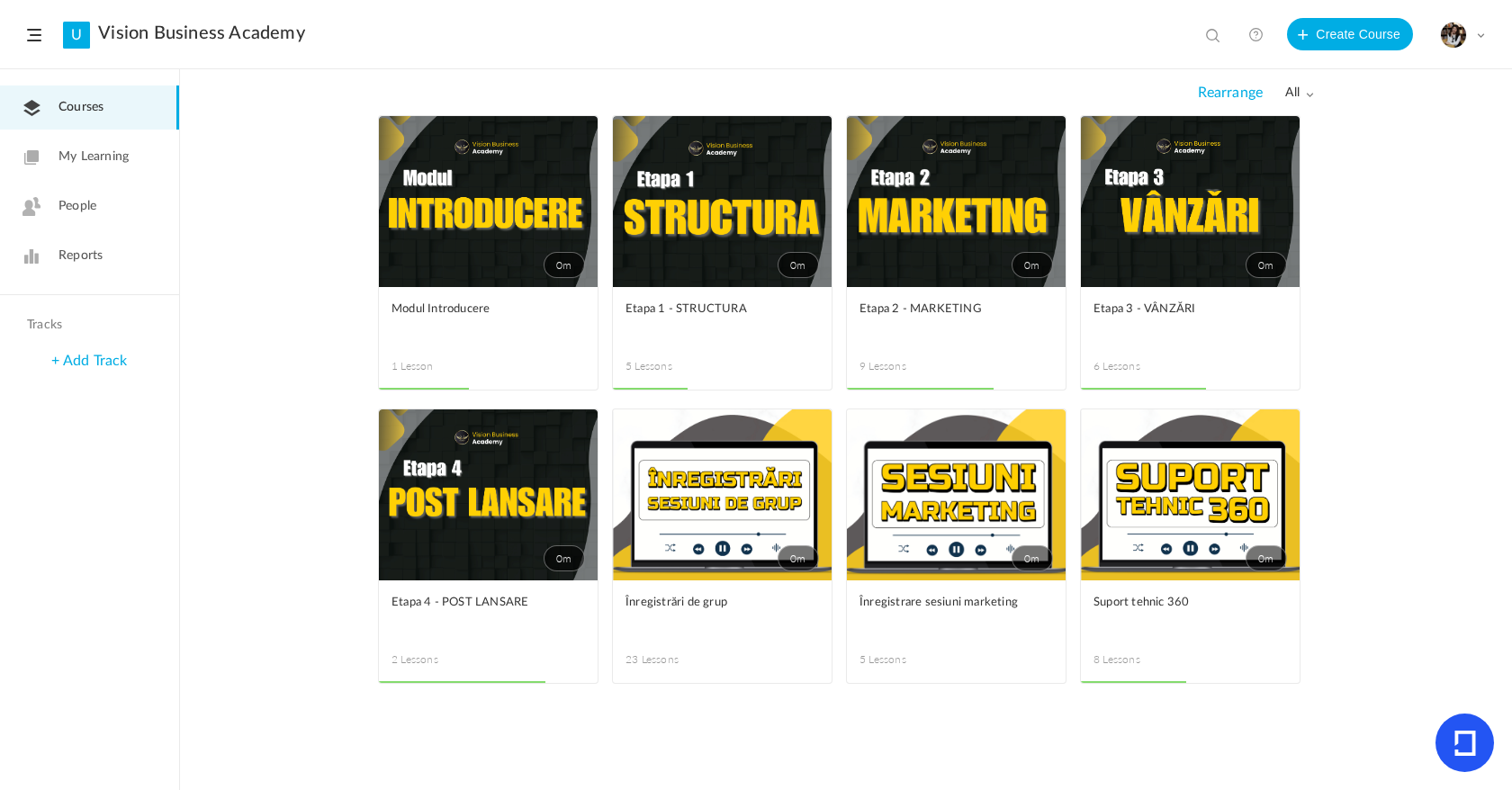
click at [930, 218] on link "0m" at bounding box center [956, 202] width 218 height 171
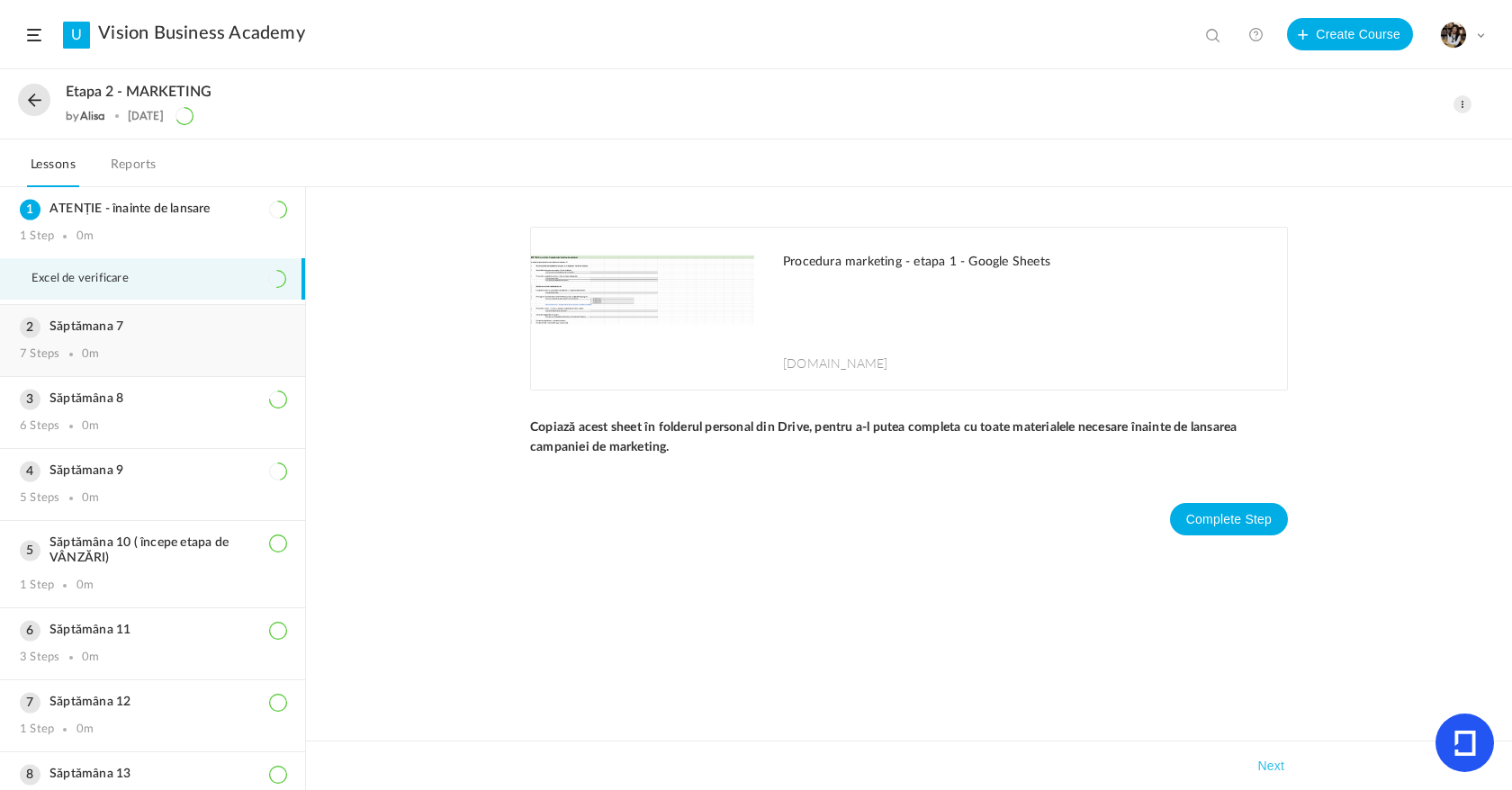
click at [119, 335] on div "Săptămana 7 7 Steps 0m" at bounding box center [152, 340] width 305 height 71
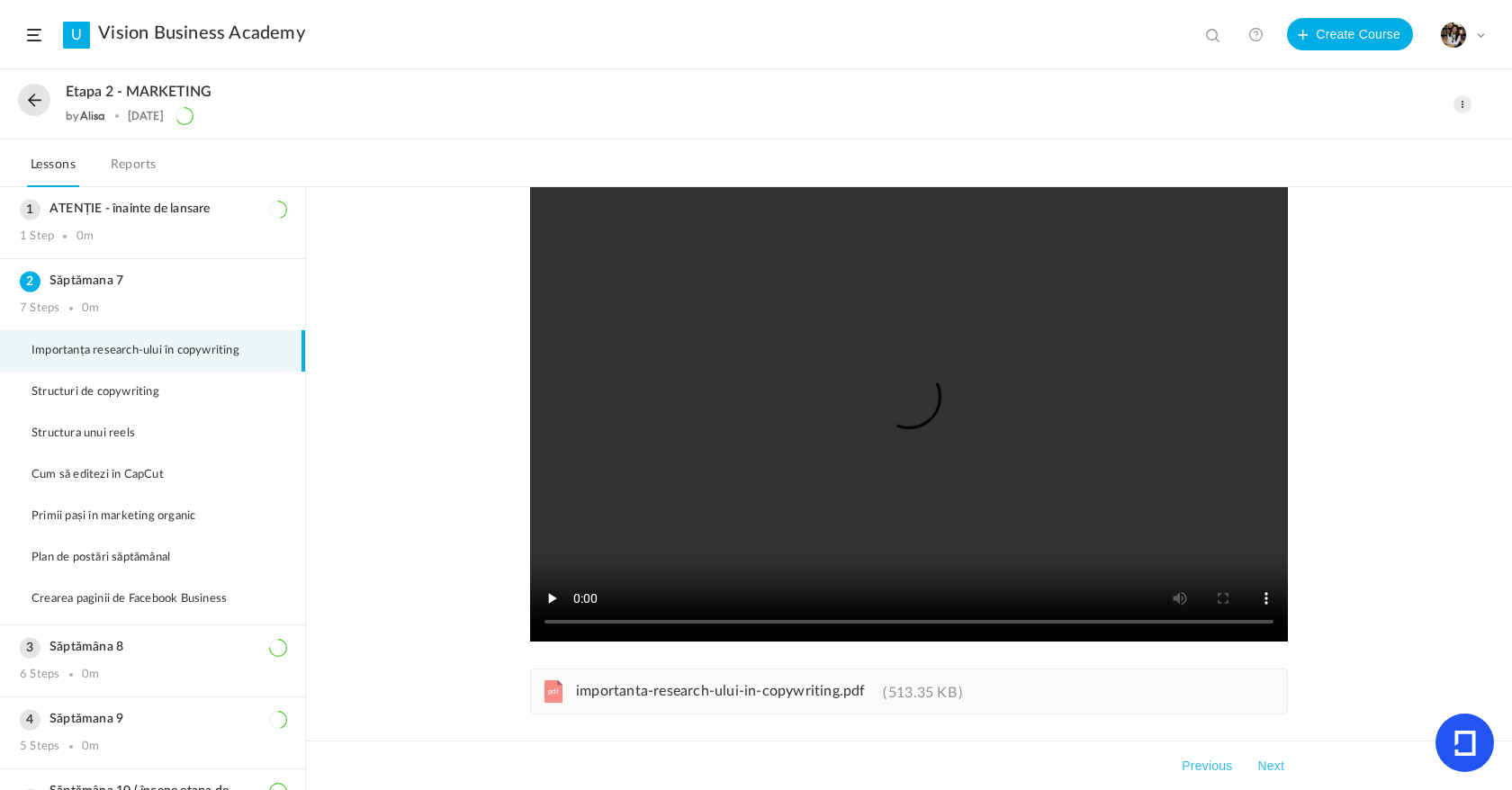
scroll to position [122, 0]
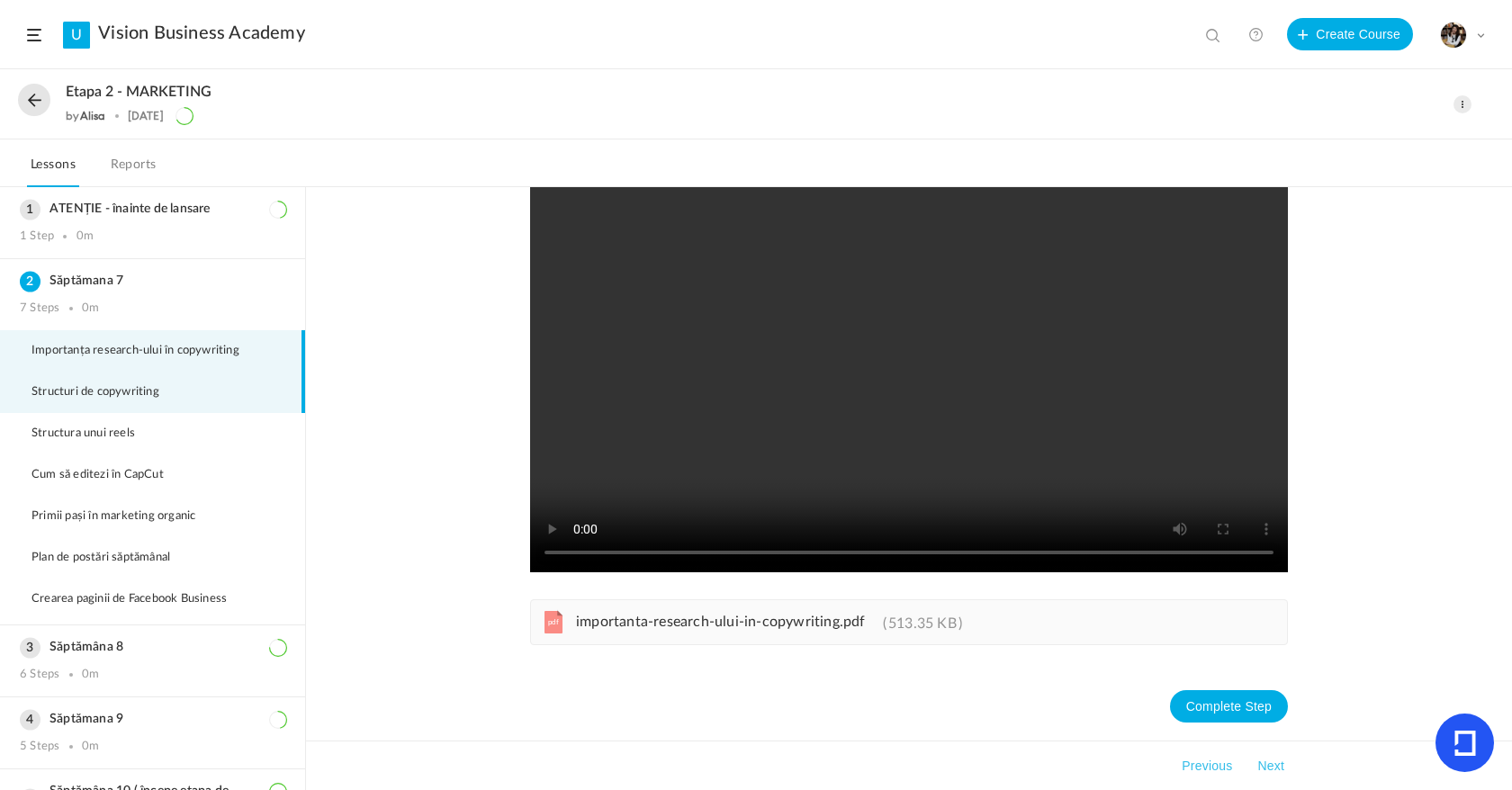
click at [176, 381] on li "Structuri de copywriting" at bounding box center [152, 392] width 305 height 42
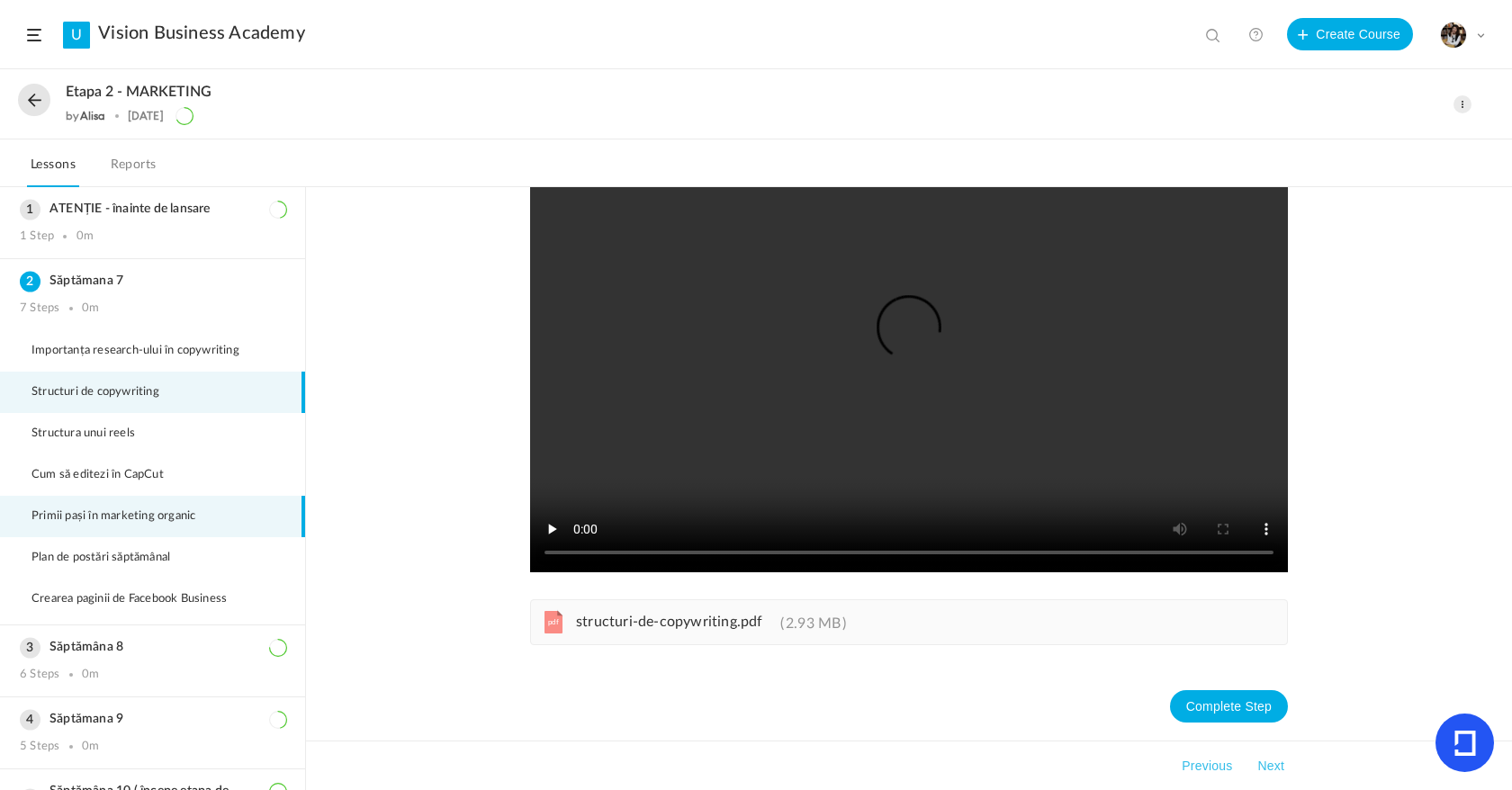
click at [146, 510] on span "Primii pași în marketing organic" at bounding box center [124, 516] width 186 height 15
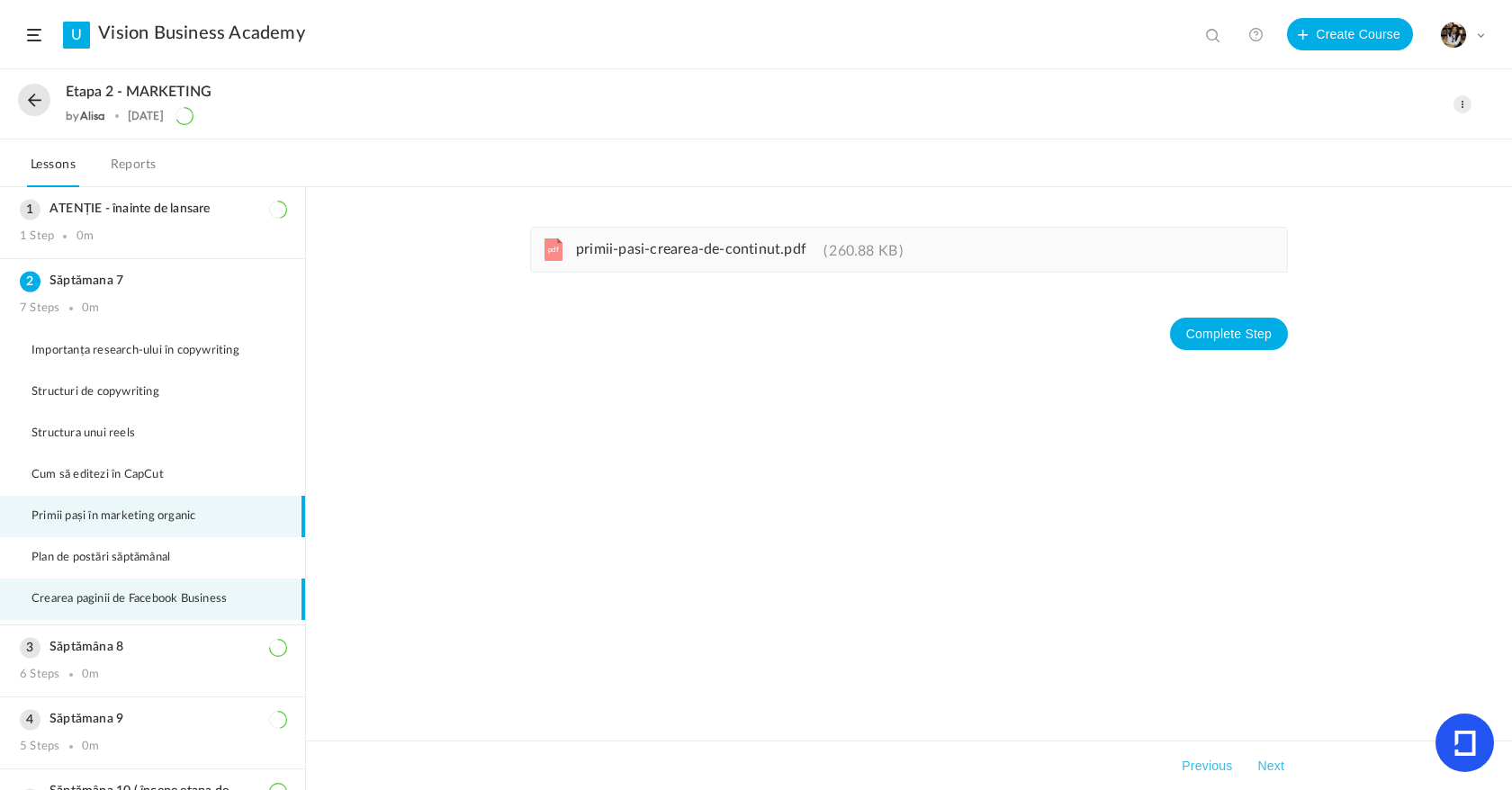
click at [144, 605] on span "Crearea paginii de Facebook Business" at bounding box center [140, 599] width 217 height 15
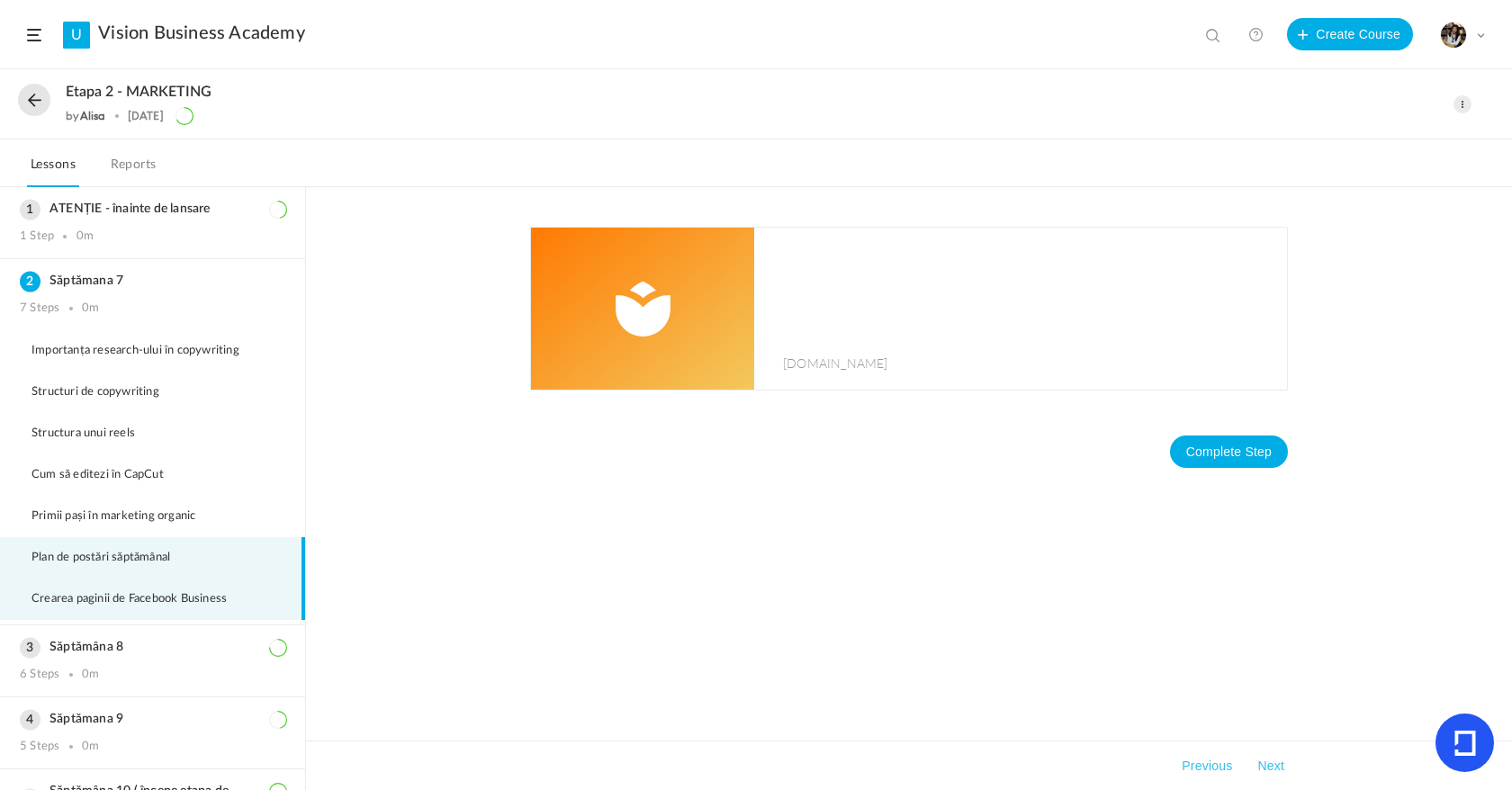
click at [166, 573] on li "Plan de postări săptămânal" at bounding box center [152, 558] width 305 height 42
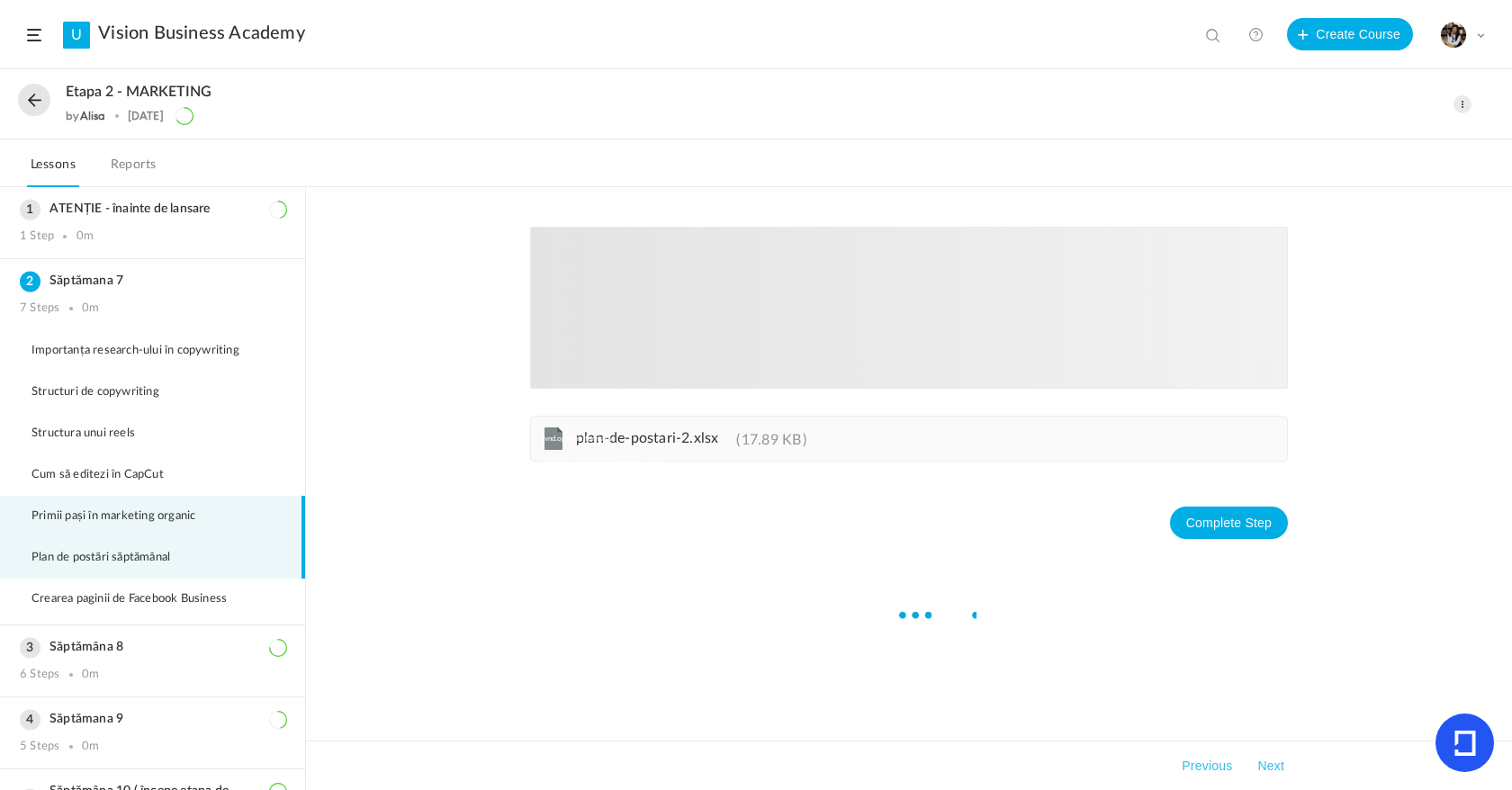
click at [173, 520] on span "Primii pași în marketing organic" at bounding box center [124, 516] width 186 height 15
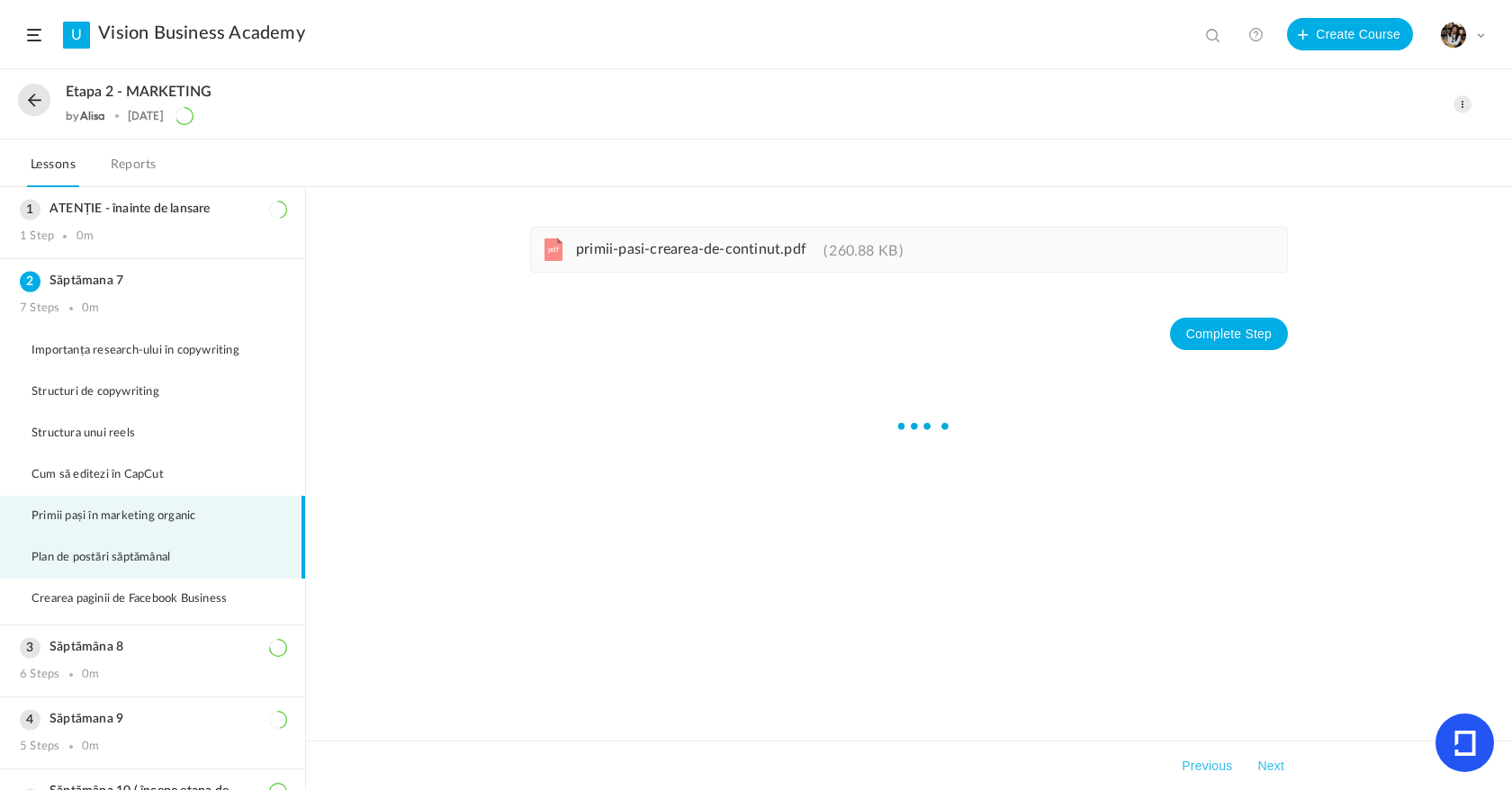
click at [164, 543] on li "Plan de postări săptămânal" at bounding box center [152, 558] width 305 height 42
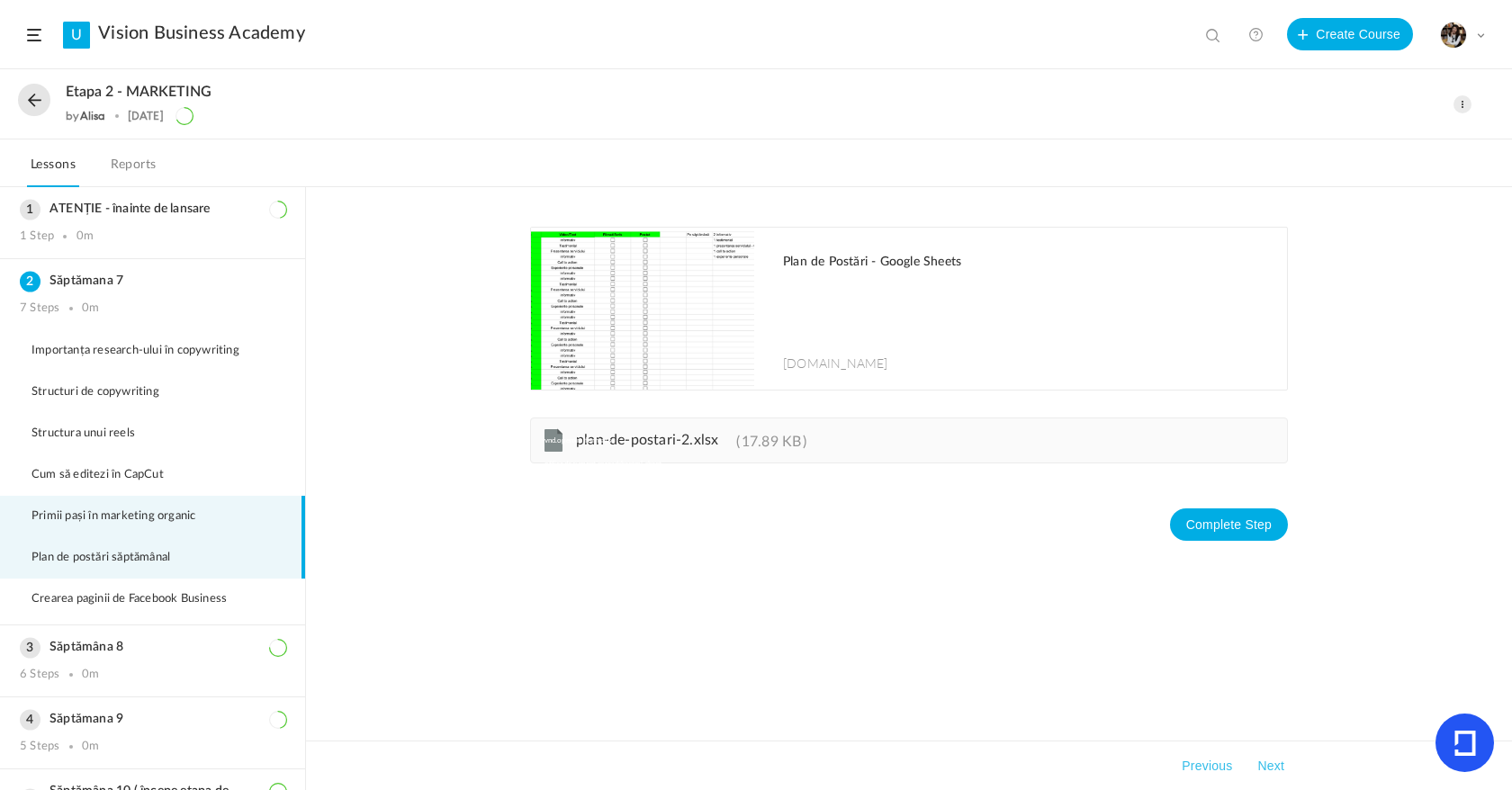
click at [164, 510] on span "Primii pași în marketing organic" at bounding box center [124, 516] width 186 height 15
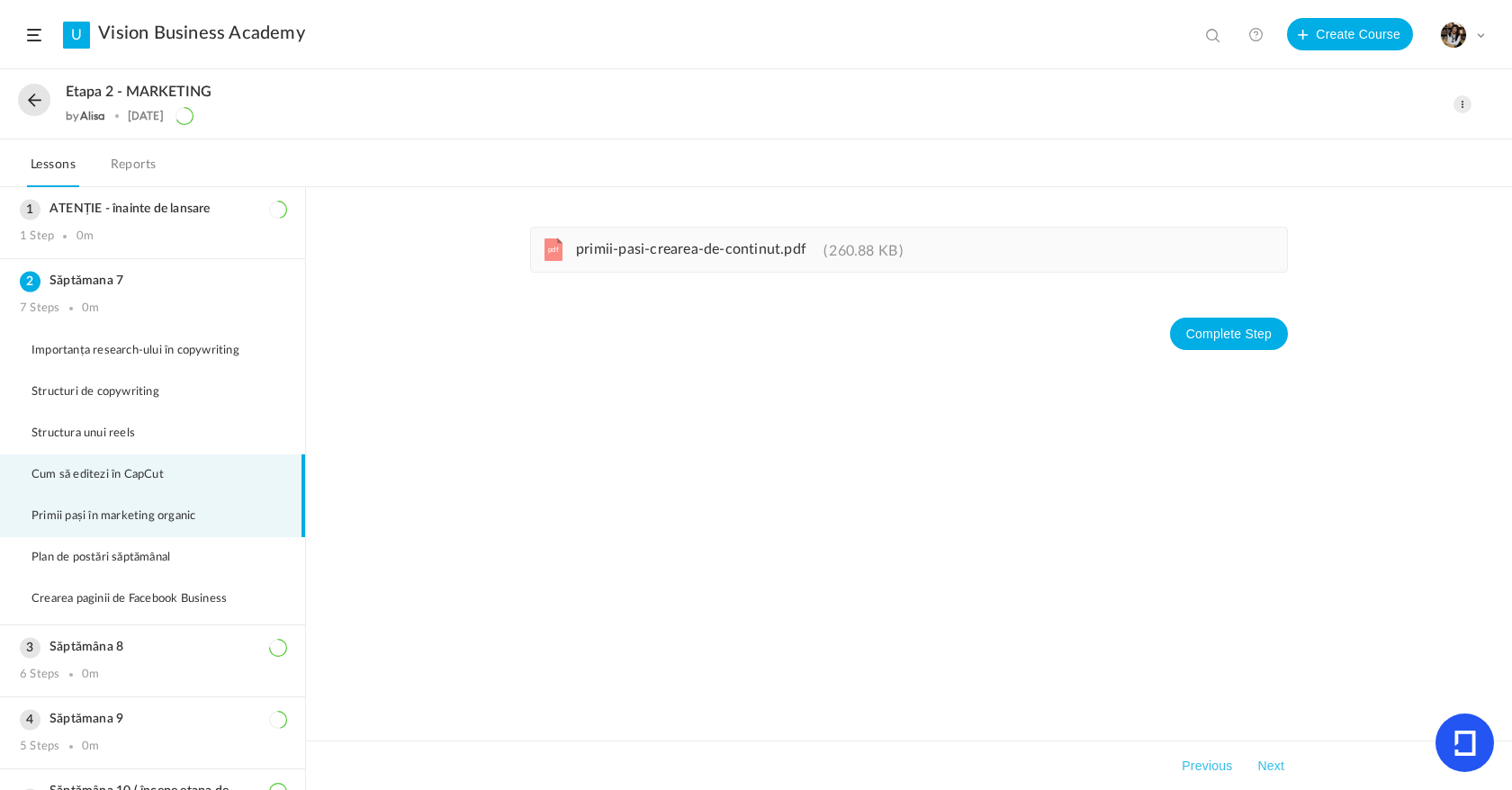
click at [172, 460] on li "Cum să editezi în CapCut" at bounding box center [152, 475] width 305 height 42
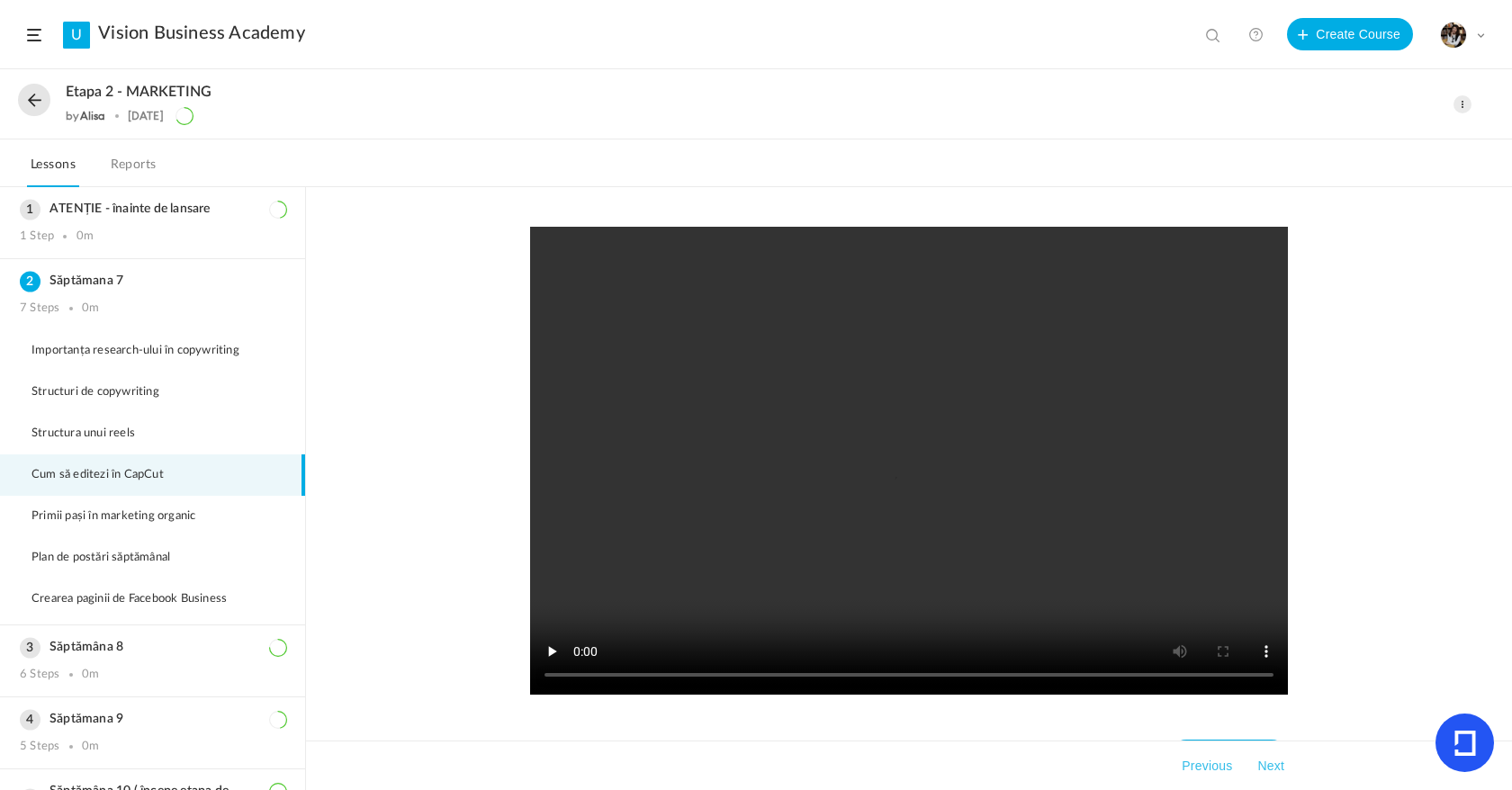
click at [1382, 560] on div "Complete Step Takeaways Previous Next" at bounding box center [908, 488] width 1206 height 603
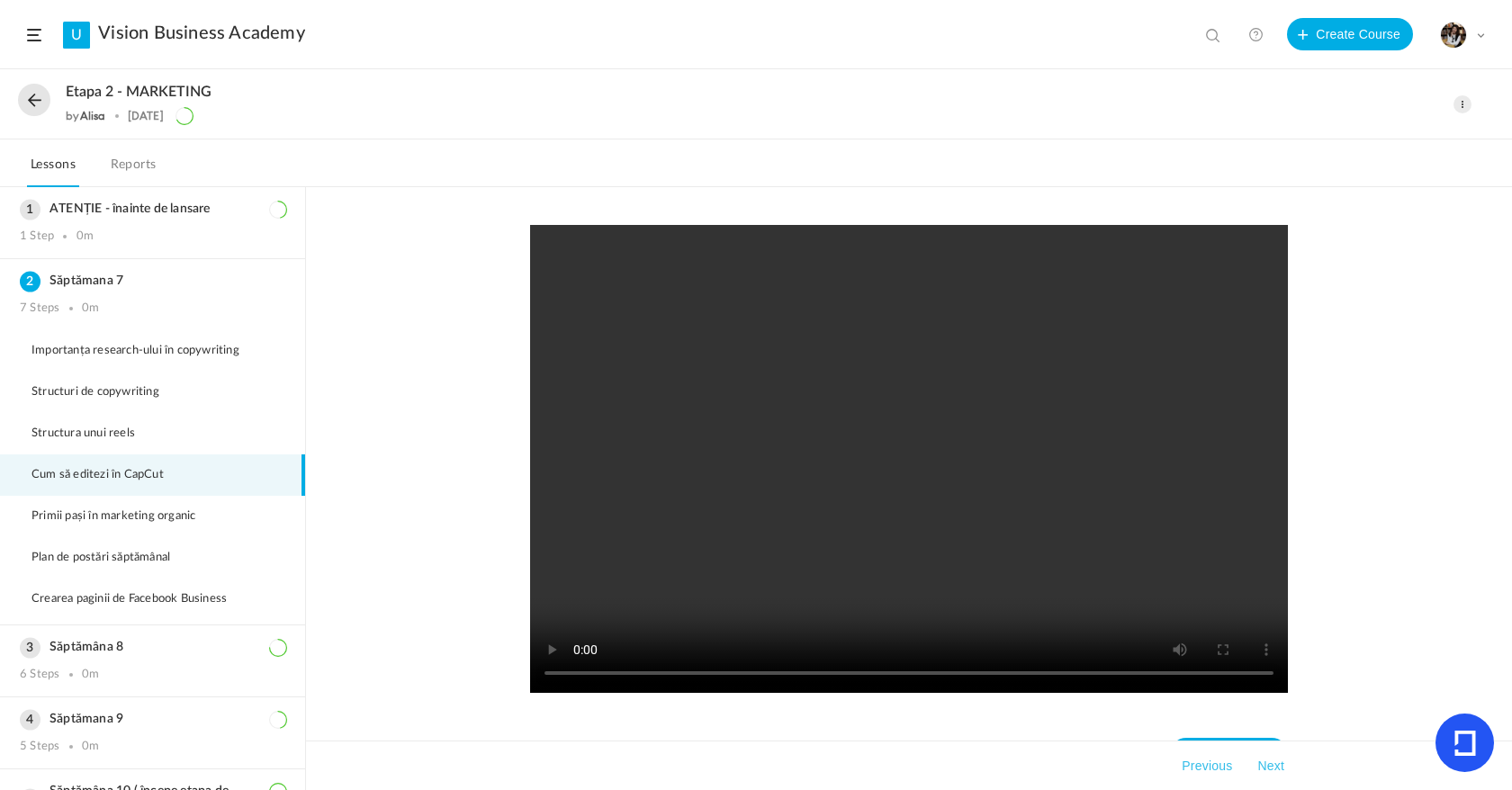
scroll to position [0, 0]
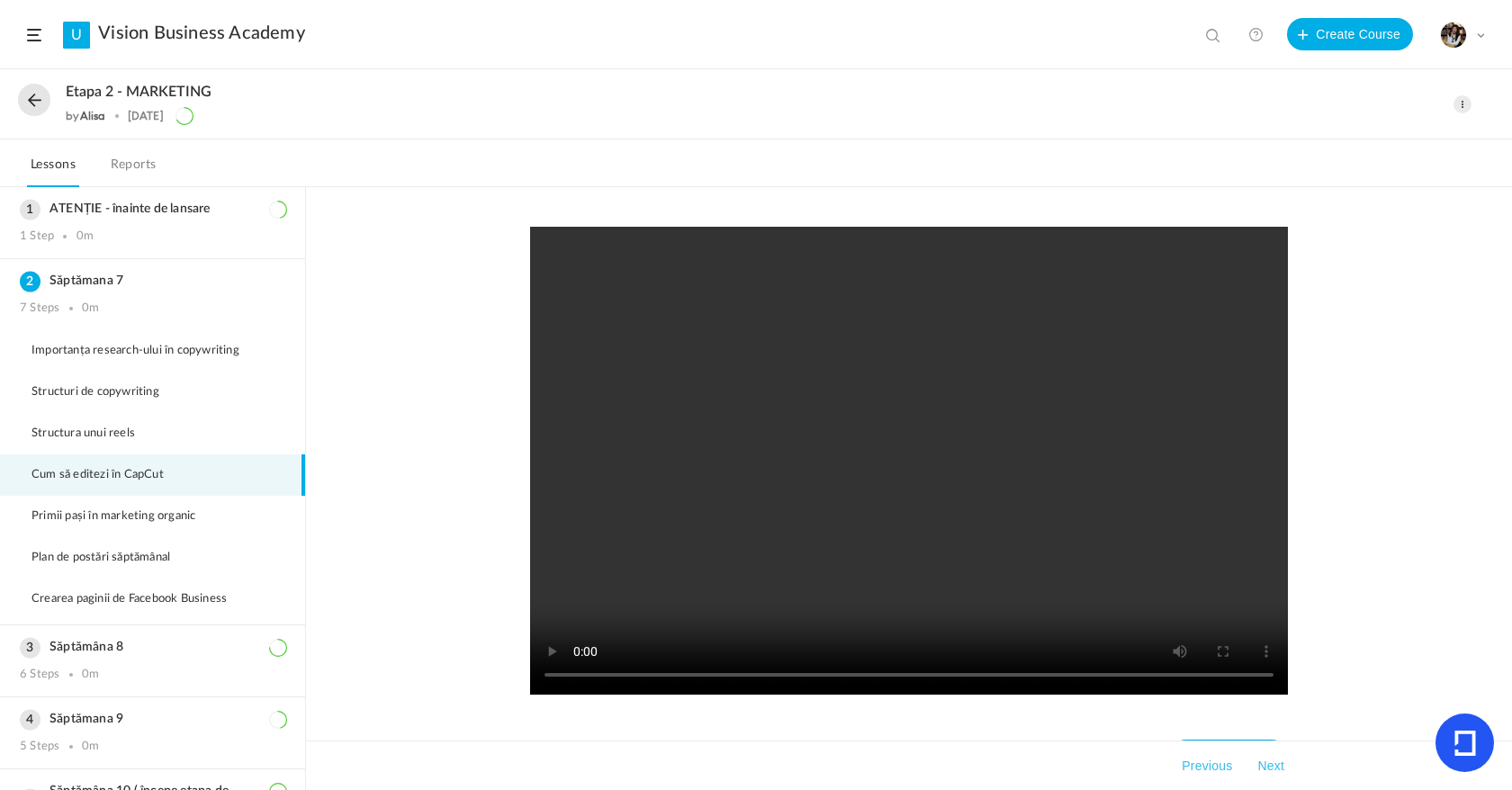
click at [591, 397] on video at bounding box center [908, 461] width 758 height 468
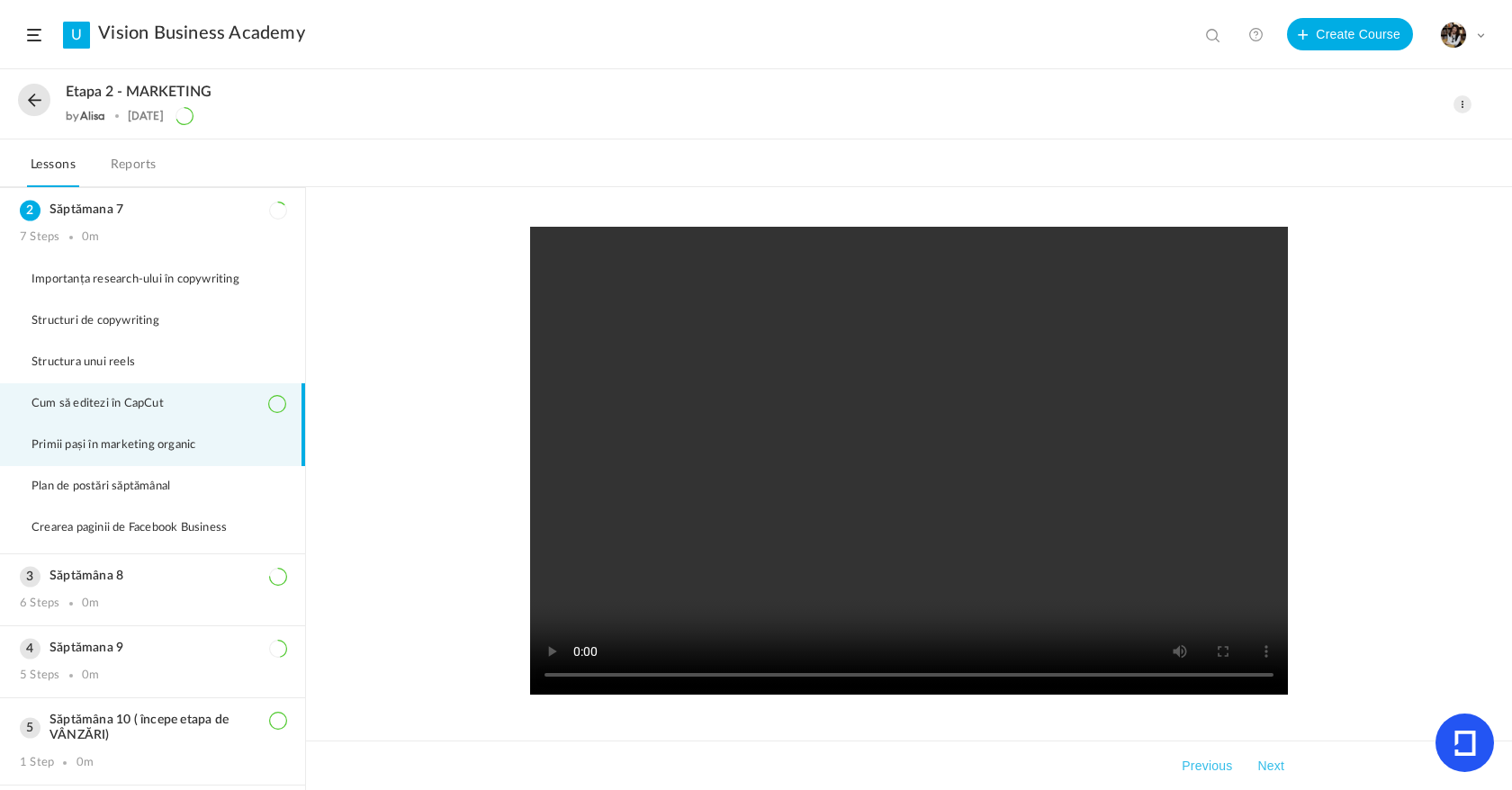
scroll to position [76, 0]
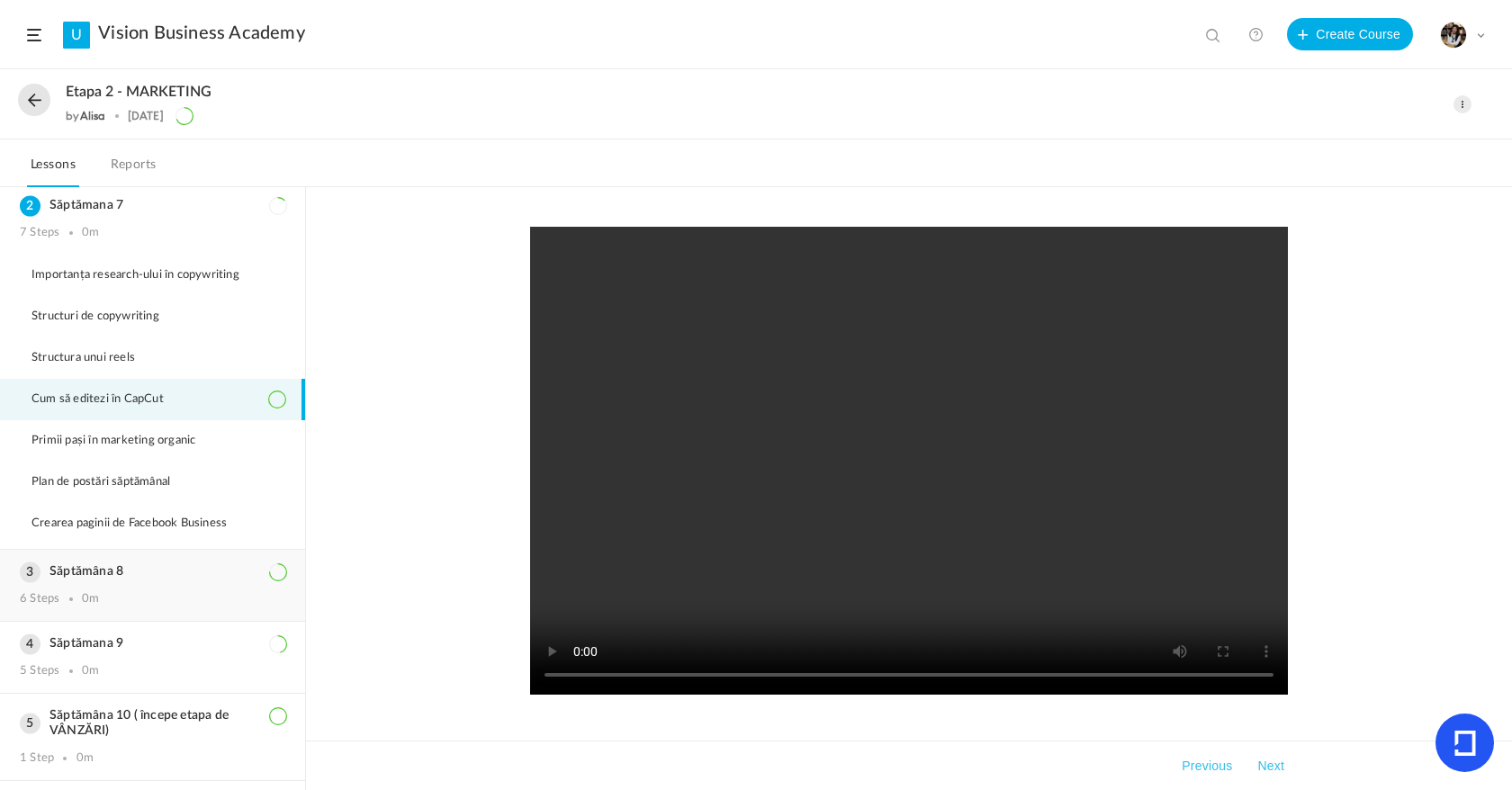
click at [182, 554] on div "Săptămâna 8 6 Steps 0m" at bounding box center [152, 585] width 305 height 71
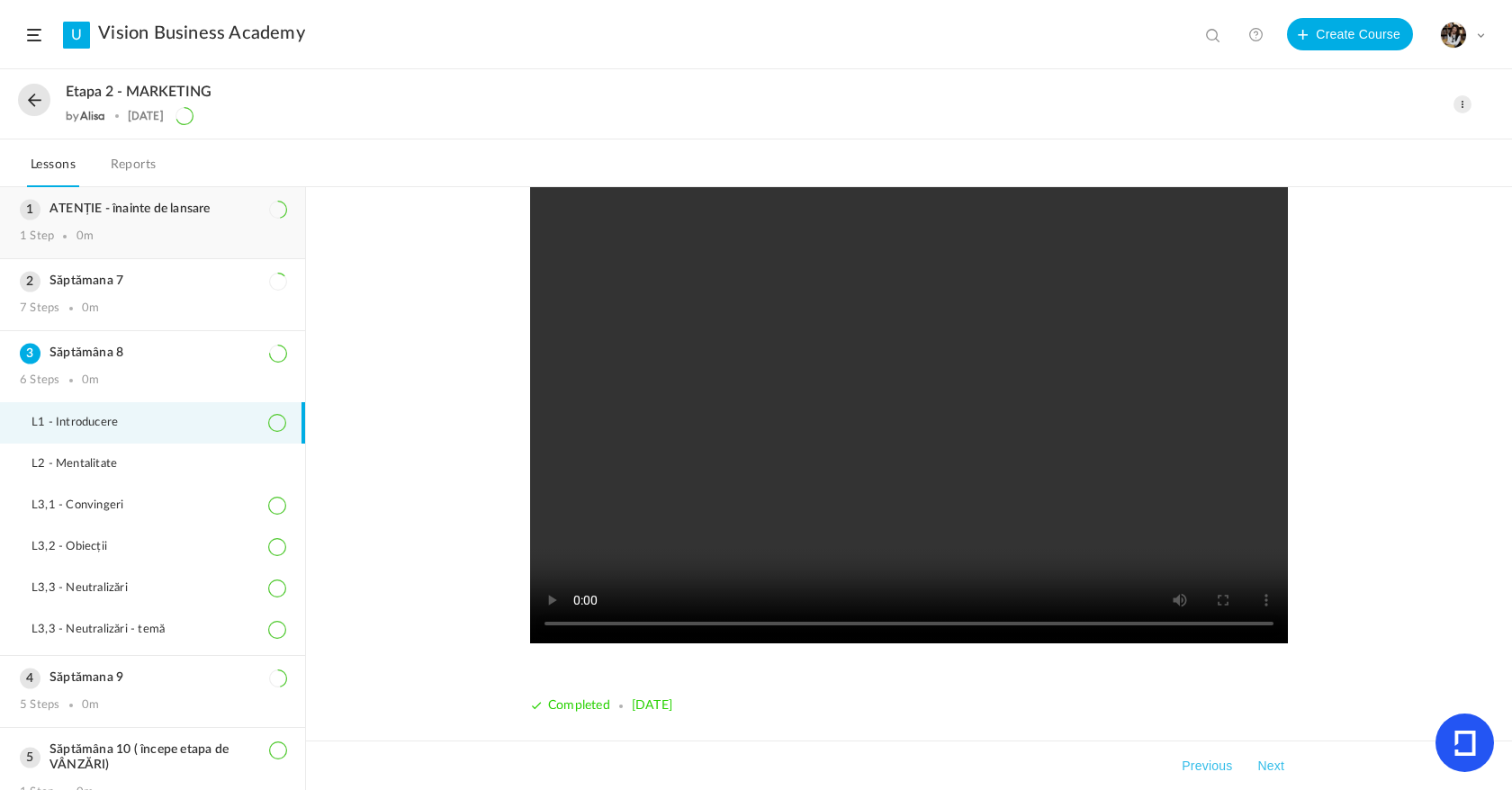
click at [172, 224] on div "ATENȚIE - înainte de lansare 1 Step 0m" at bounding box center [152, 222] width 305 height 71
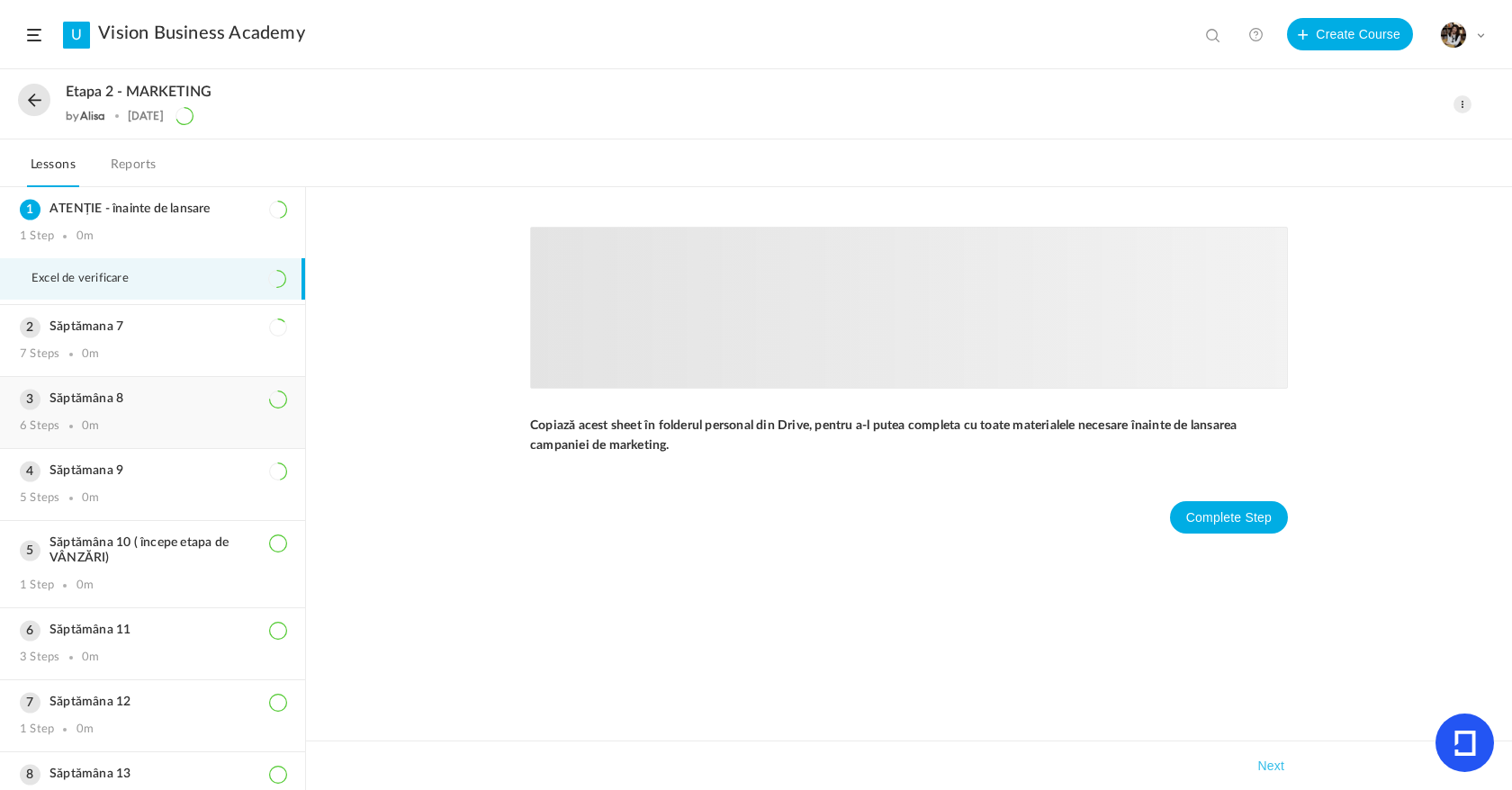
click at [128, 410] on div "Săptămâna 8 6 Steps 0m" at bounding box center [152, 412] width 305 height 71
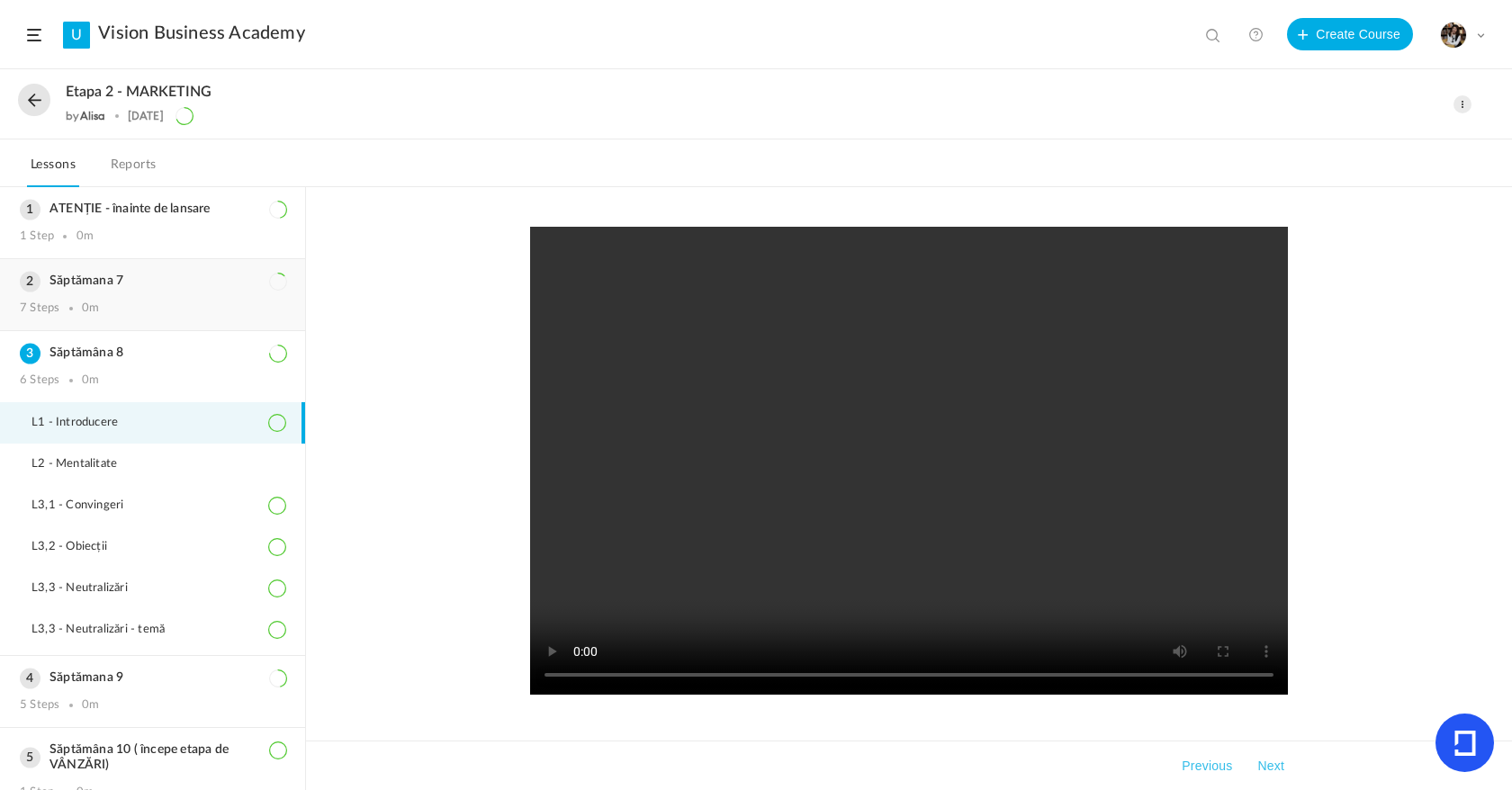
click at [206, 274] on h3 "Săptămana 7" at bounding box center [152, 281] width 266 height 16
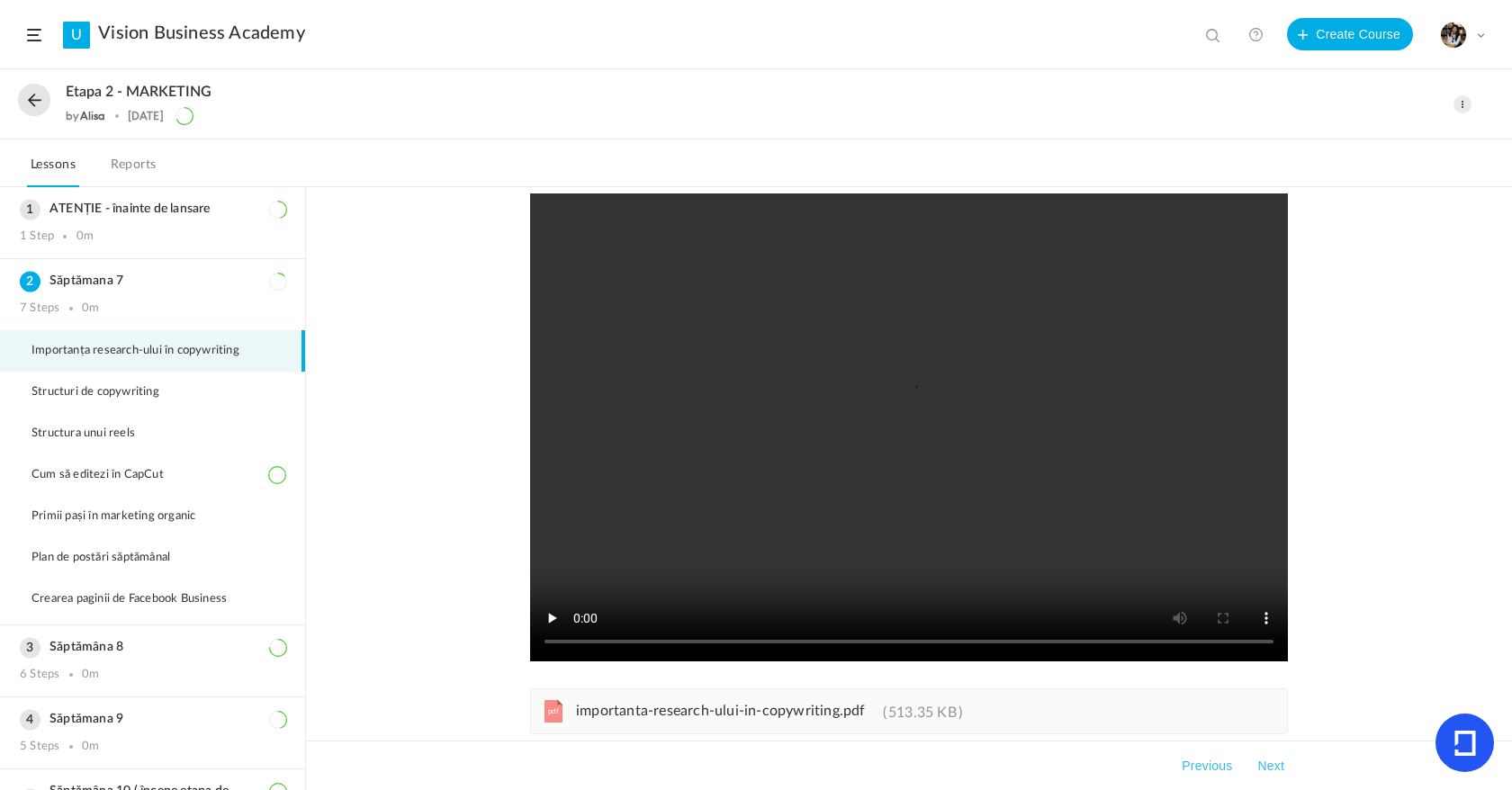
scroll to position [72, 0]
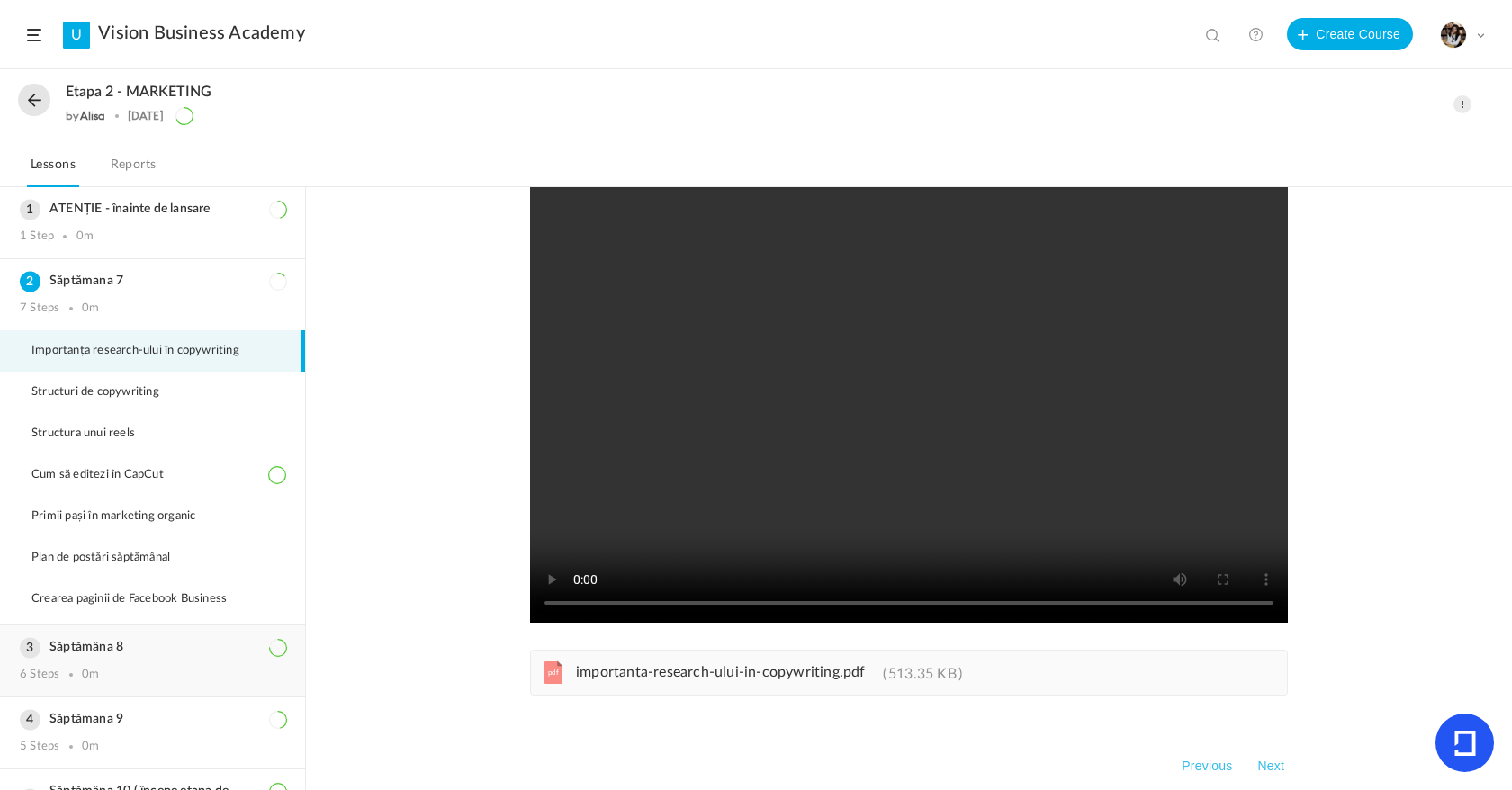
click at [170, 637] on div "Săptămâna 8 6 Steps 0m" at bounding box center [152, 661] width 305 height 71
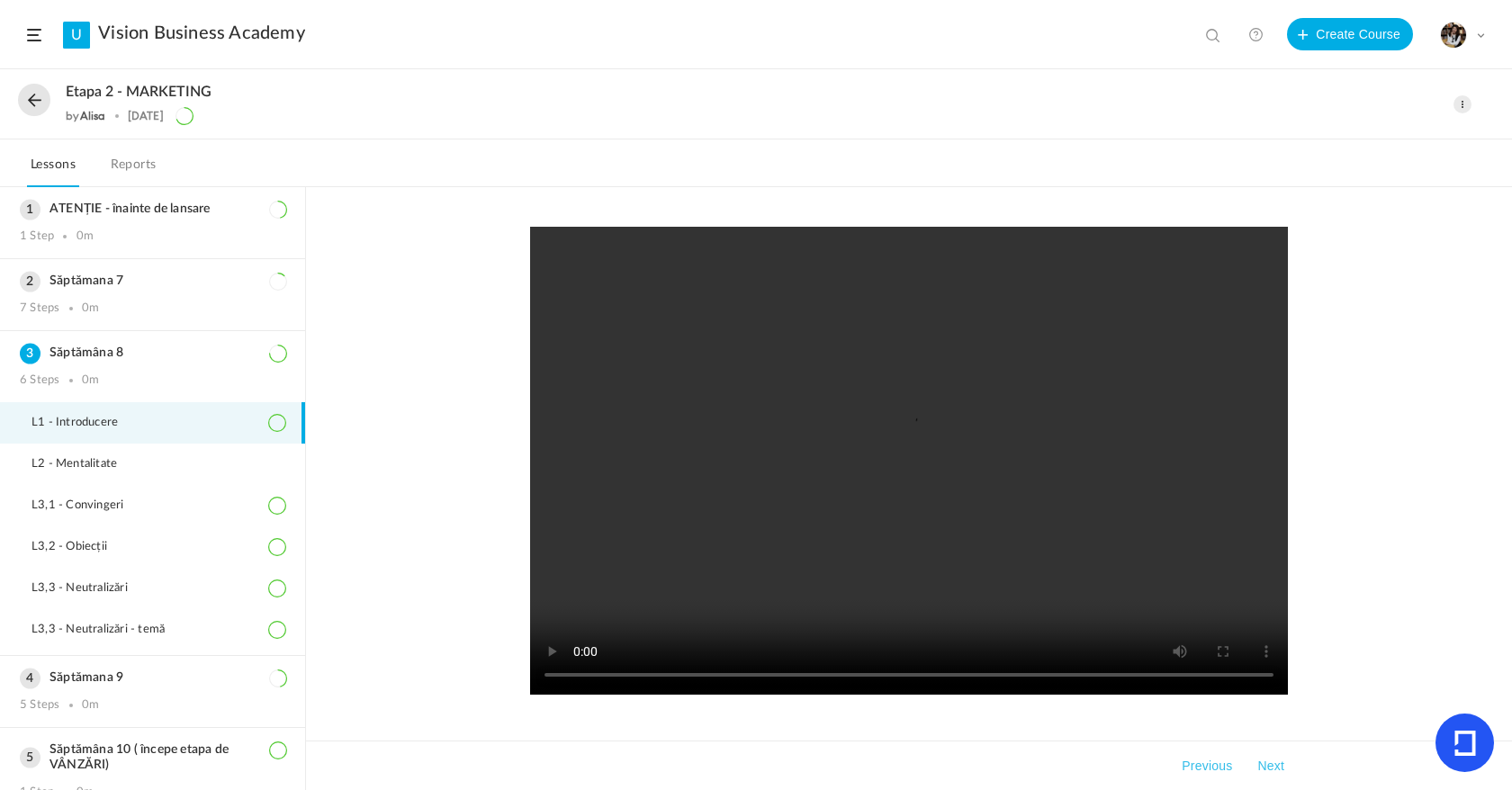
scroll to position [51, 0]
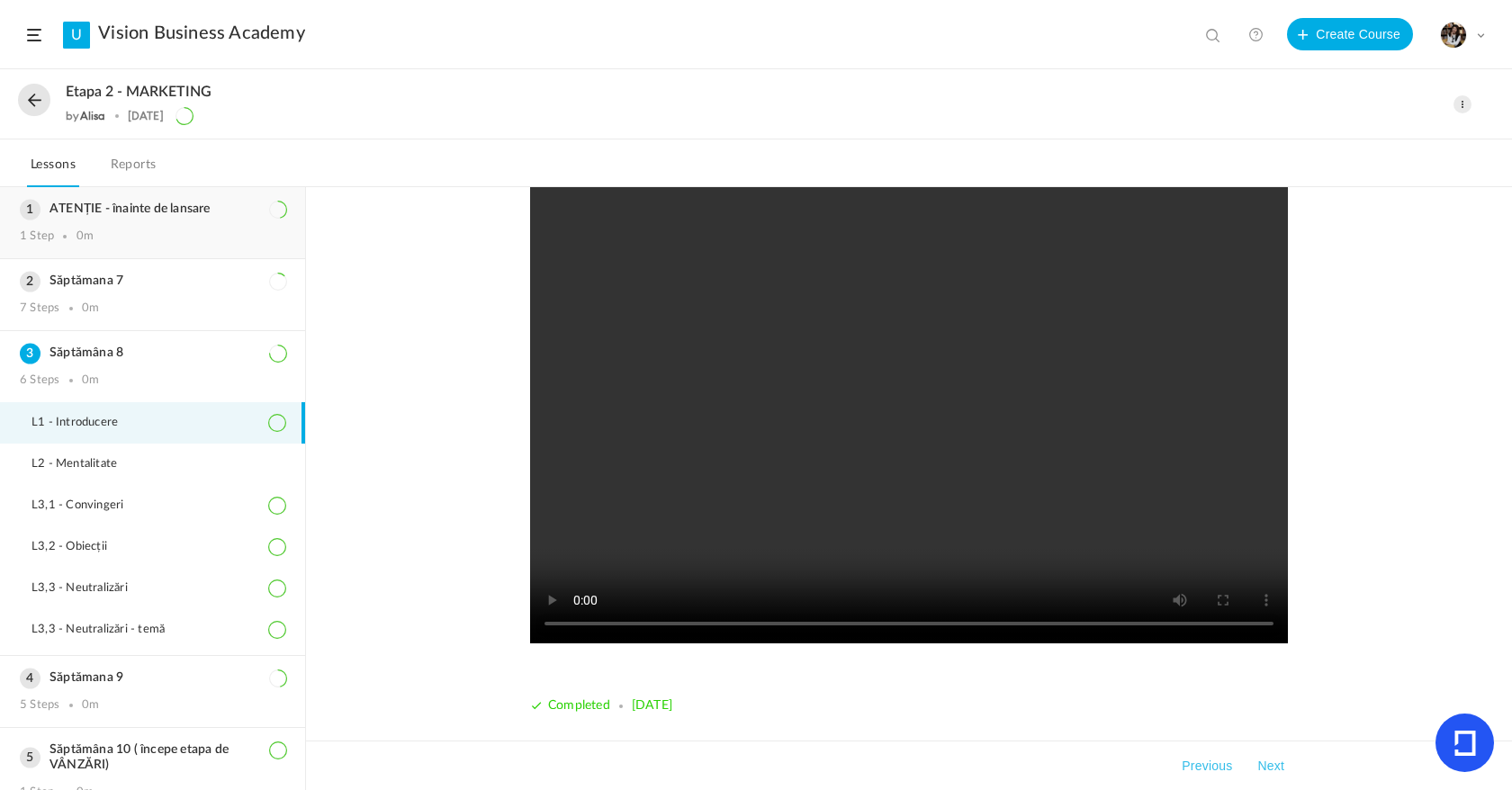
click at [165, 244] on div "ATENȚIE - înainte de lansare 1 Step 0m" at bounding box center [152, 222] width 305 height 71
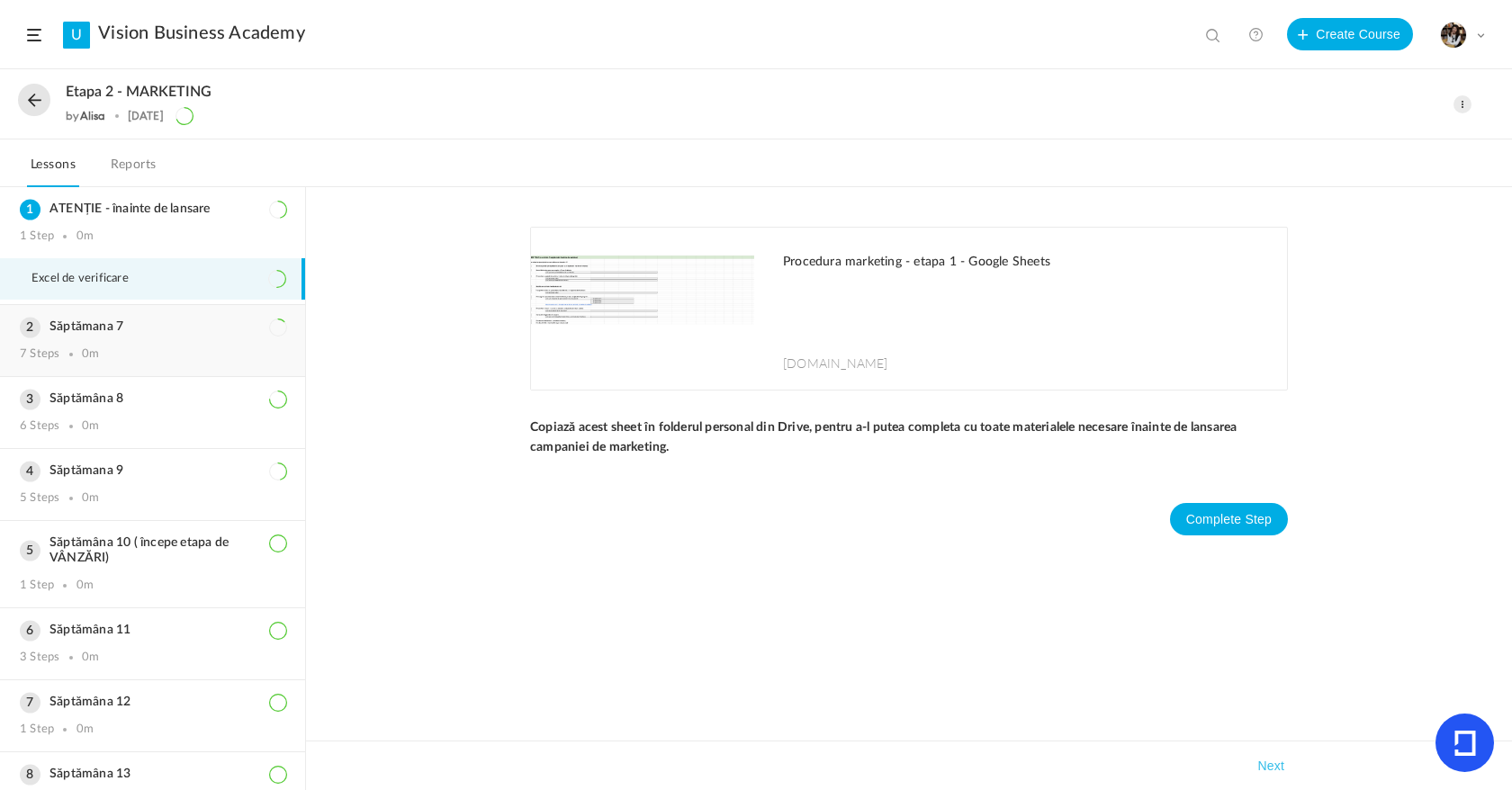
click at [139, 354] on div "7 Steps 0m" at bounding box center [152, 354] width 266 height 15
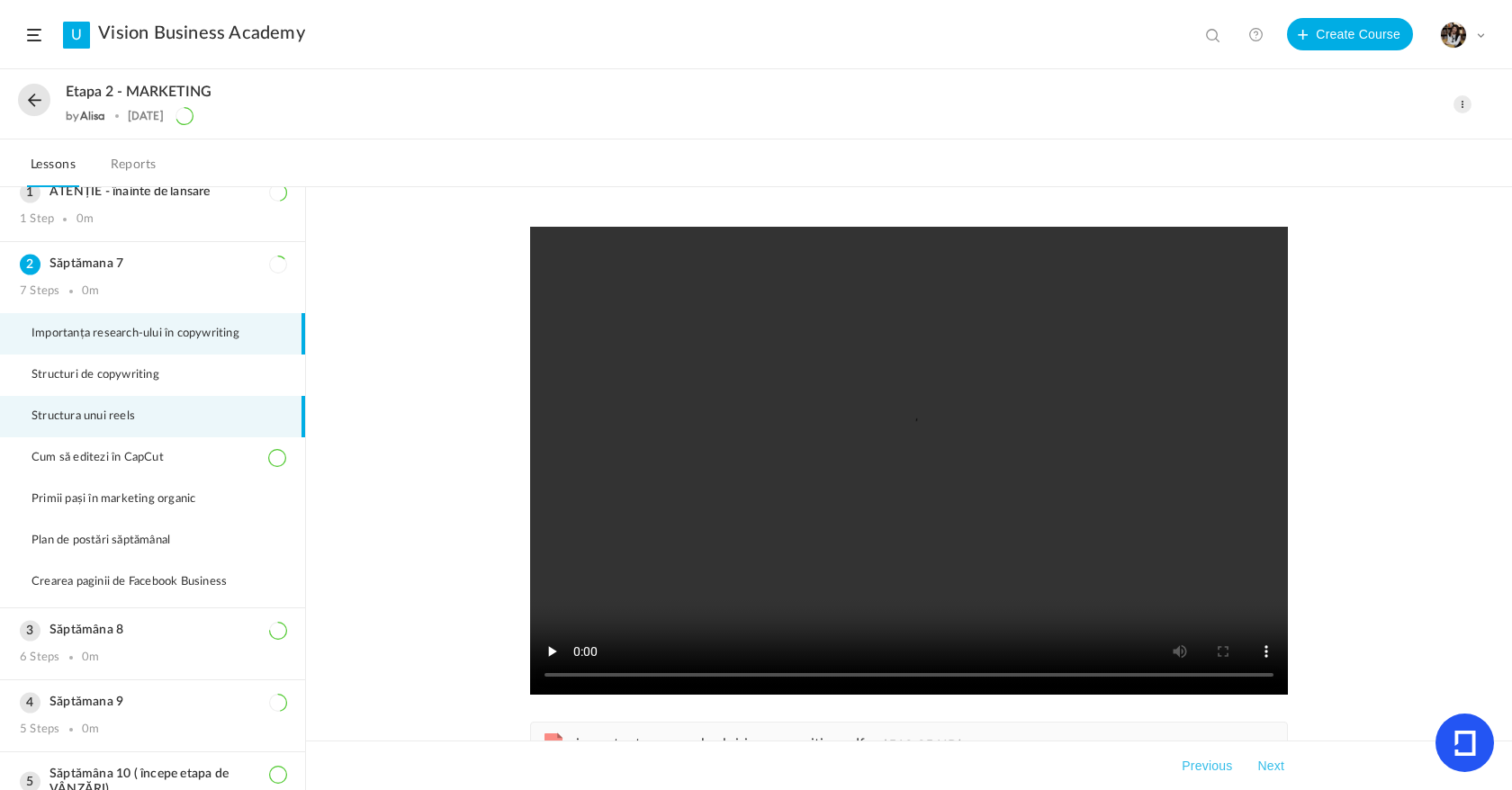
scroll to position [18, 0]
click at [114, 625] on h3 "Săptămâna 8" at bounding box center [152, 630] width 266 height 16
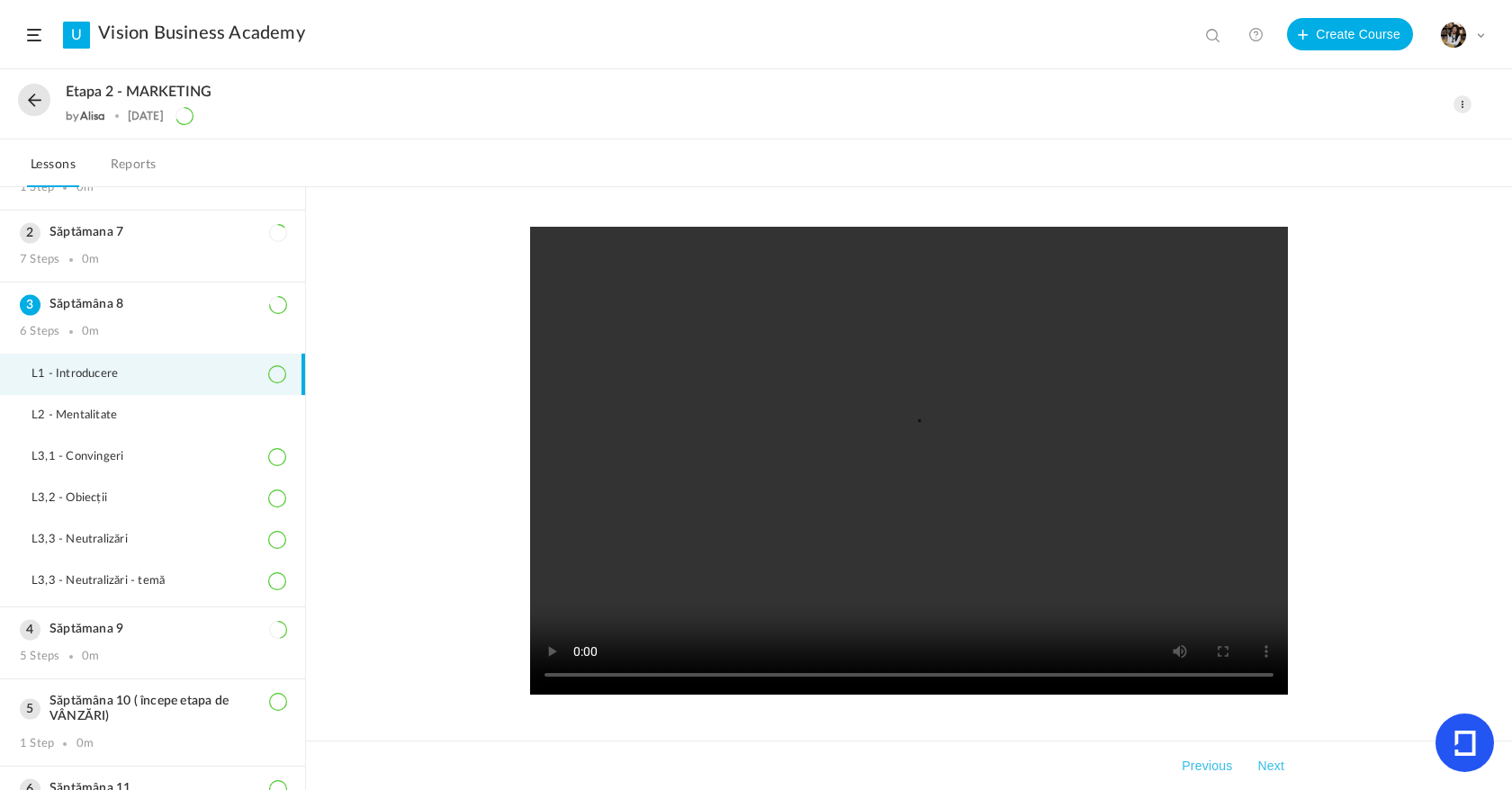
scroll to position [52, 0]
click at [139, 418] on span "L2 - Mentalitate" at bounding box center [84, 411] width 108 height 15
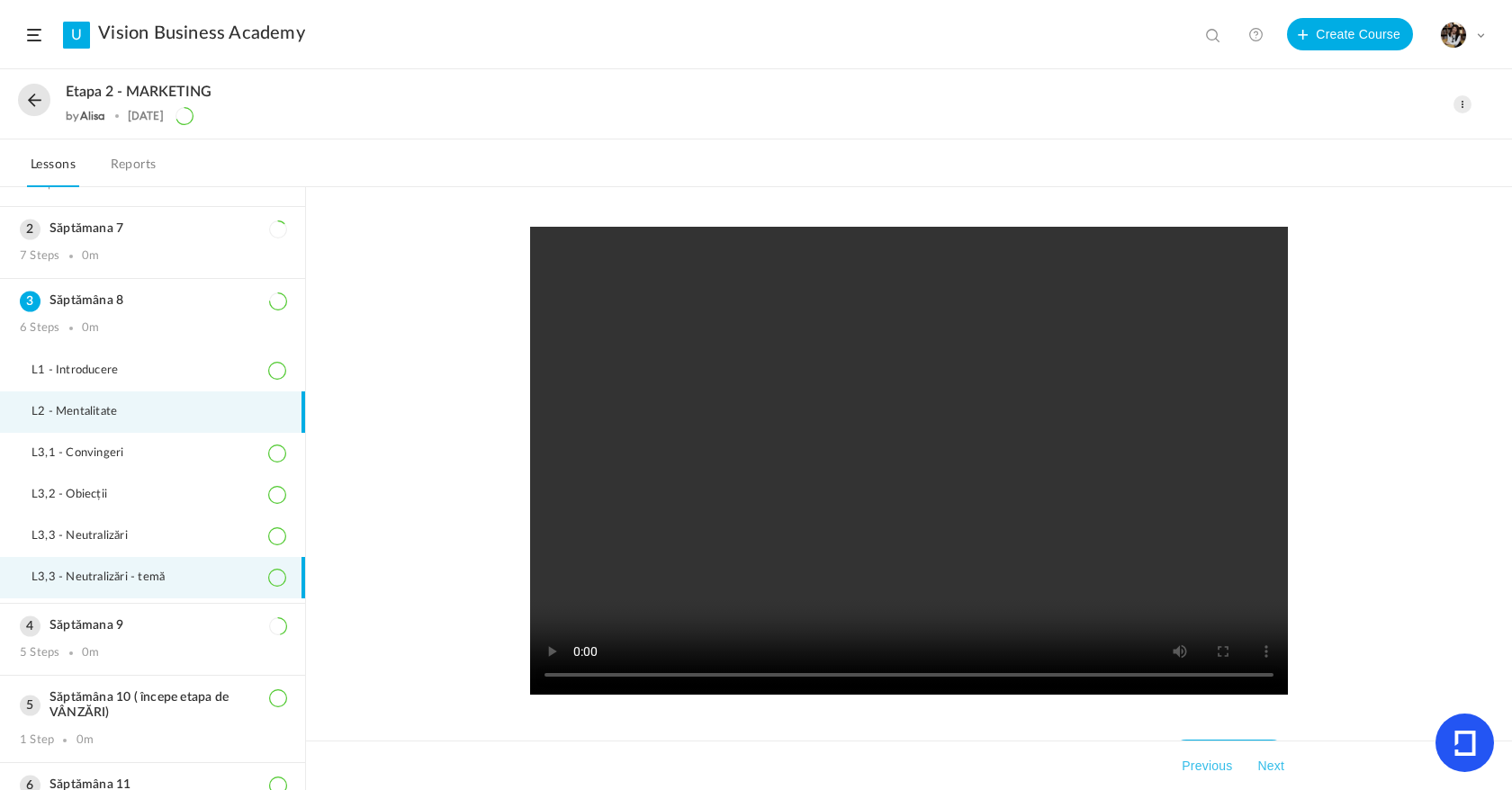
click at [163, 573] on span "L3,3 - Neutralizări - temă" at bounding box center [109, 577] width 155 height 15
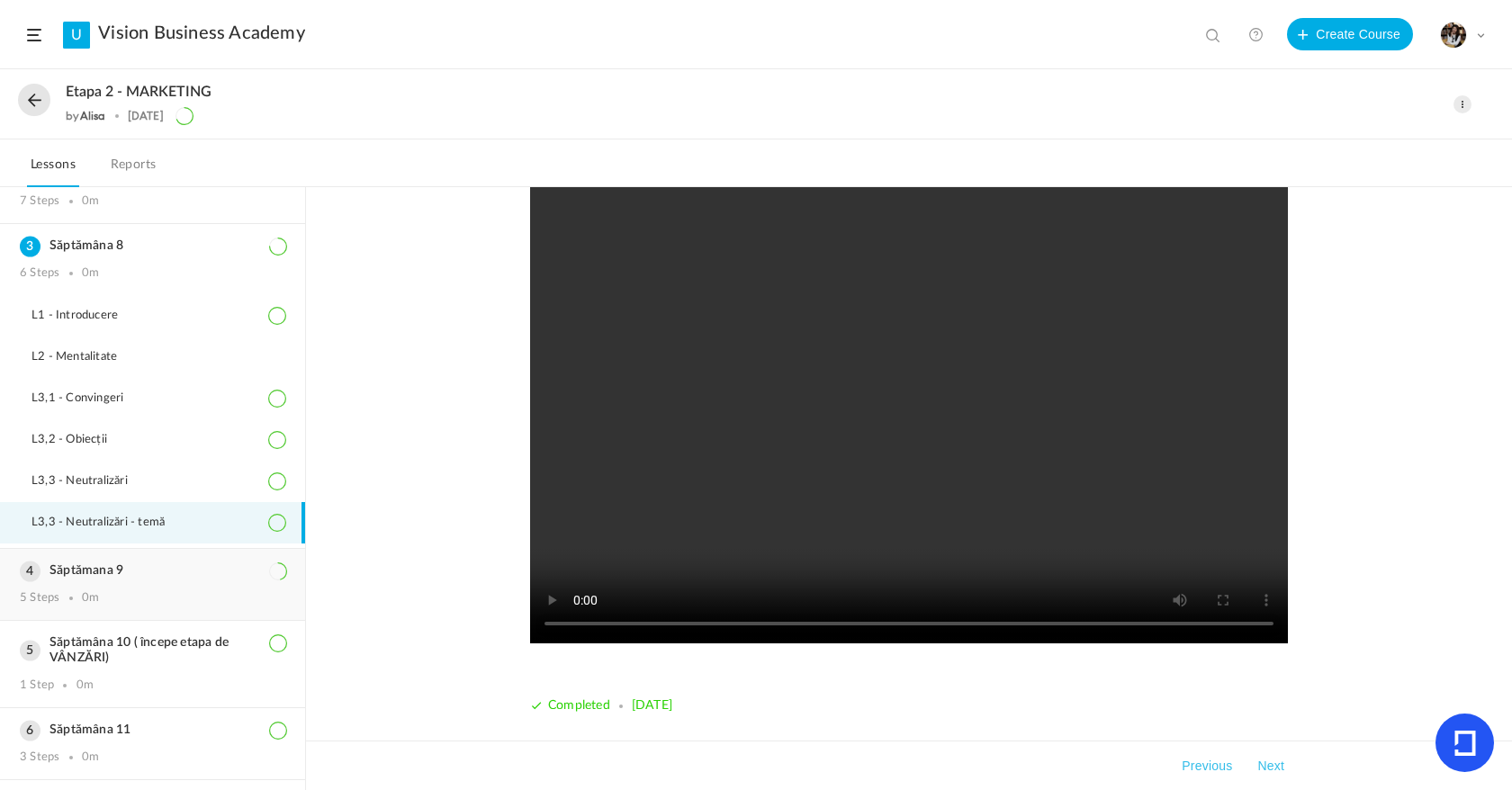
click at [125, 568] on h3 "Săptămana 9" at bounding box center [152, 572] width 266 height 16
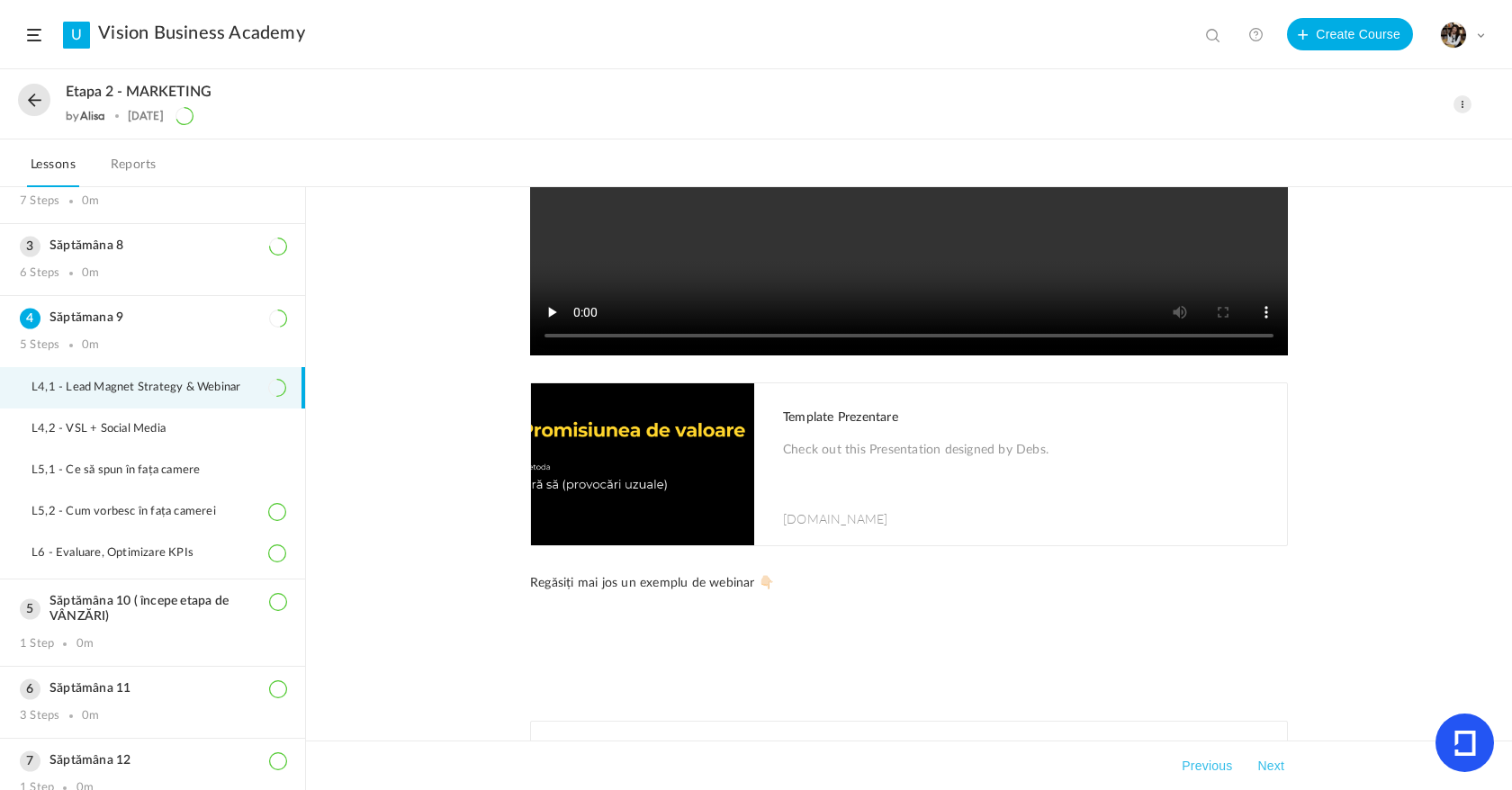
scroll to position [413, 0]
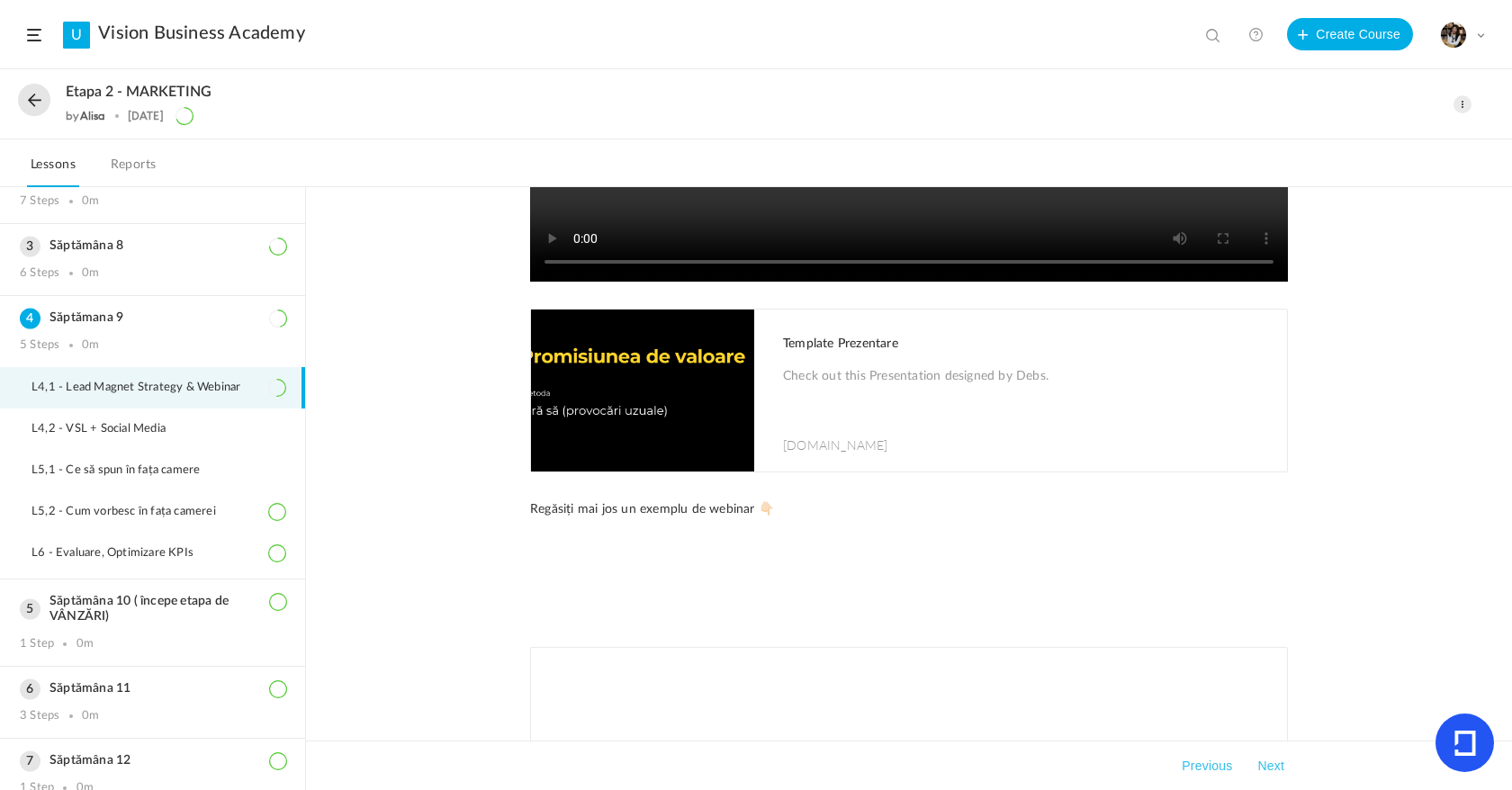
click at [833, 387] on p "Check out this Presentation designed by Debs." at bounding box center [1026, 388] width 486 height 45
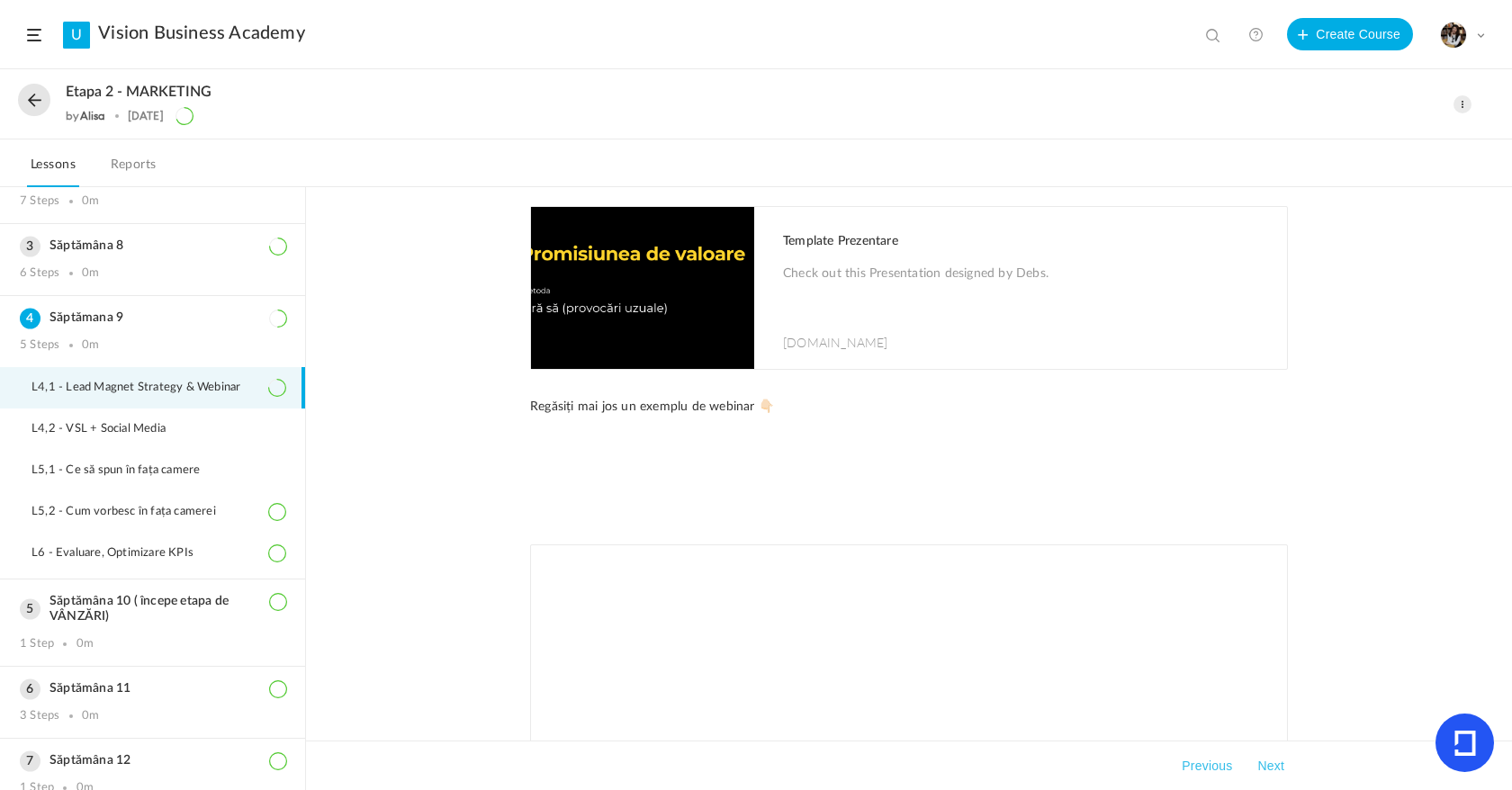
scroll to position [522, 0]
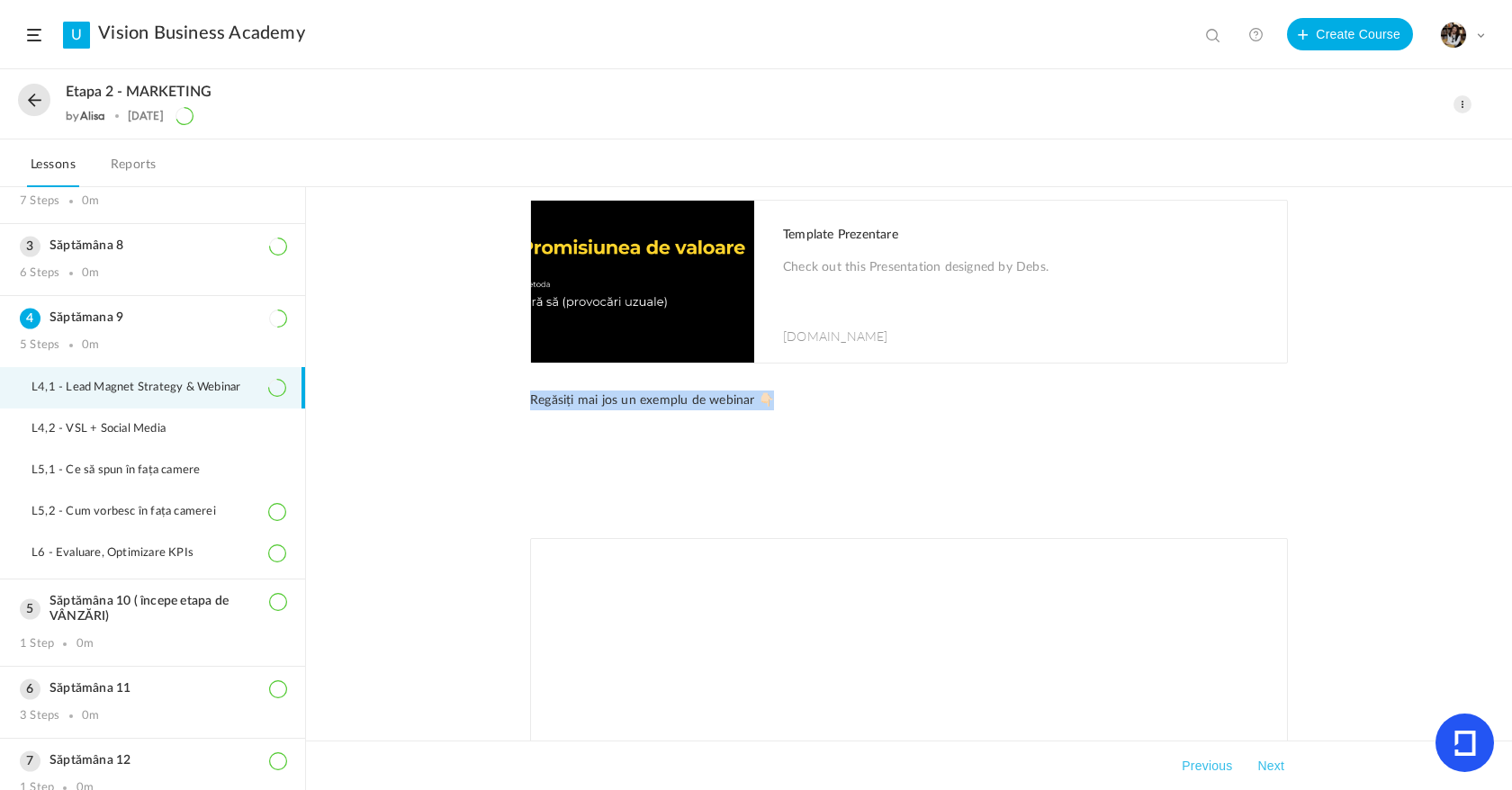
drag, startPoint x: 521, startPoint y: 401, endPoint x: 766, endPoint y: 408, distance: 245.1
click at [766, 408] on div "Template Prezentare Check out this Presentation designed by [PERSON_NAME]. [DOM…" at bounding box center [909, 404] width 794 height 1399
copy p "Regăsiți mai jos un exemplu de webinar 👇🏻"
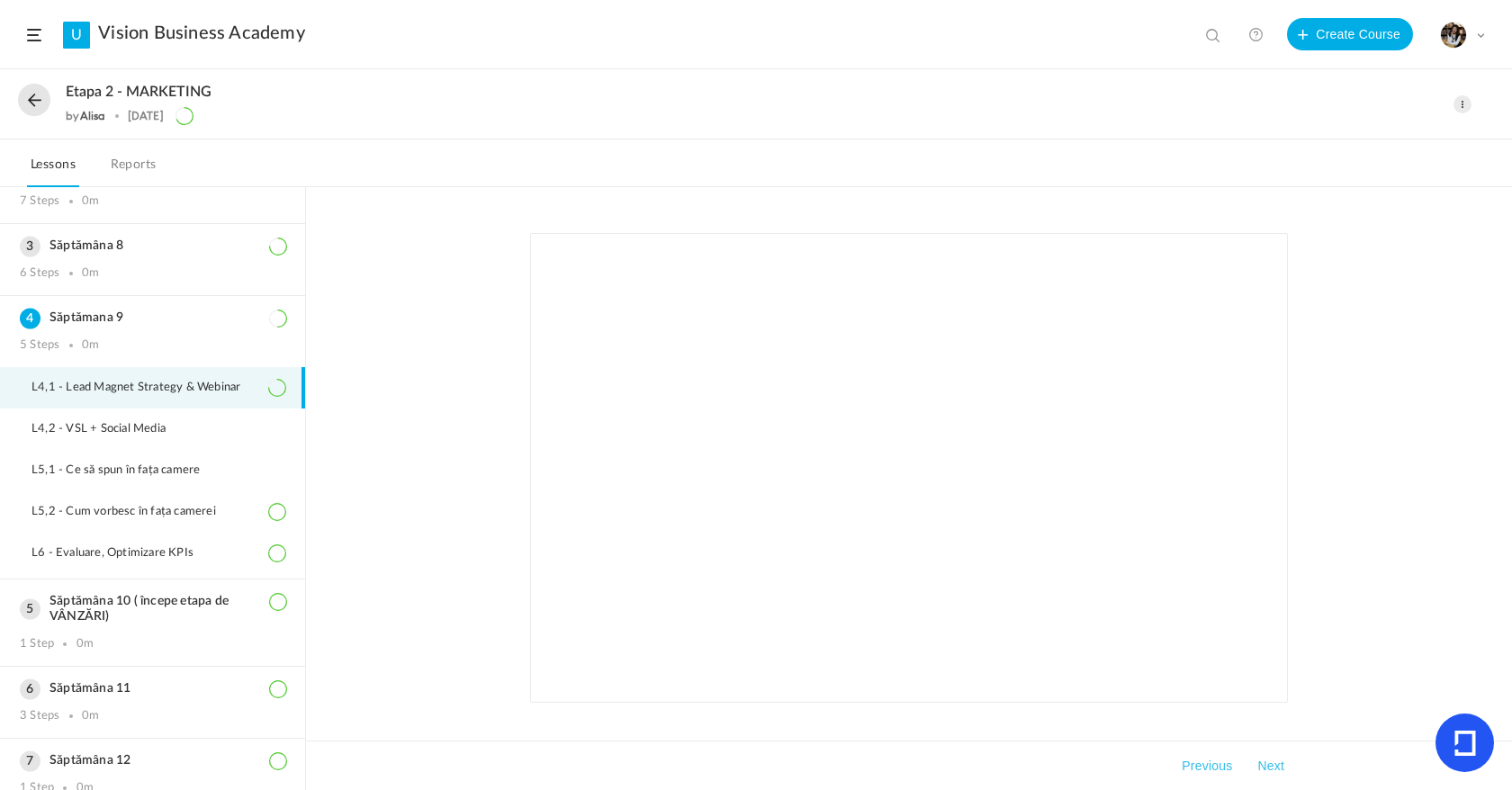
scroll to position [885, 0]
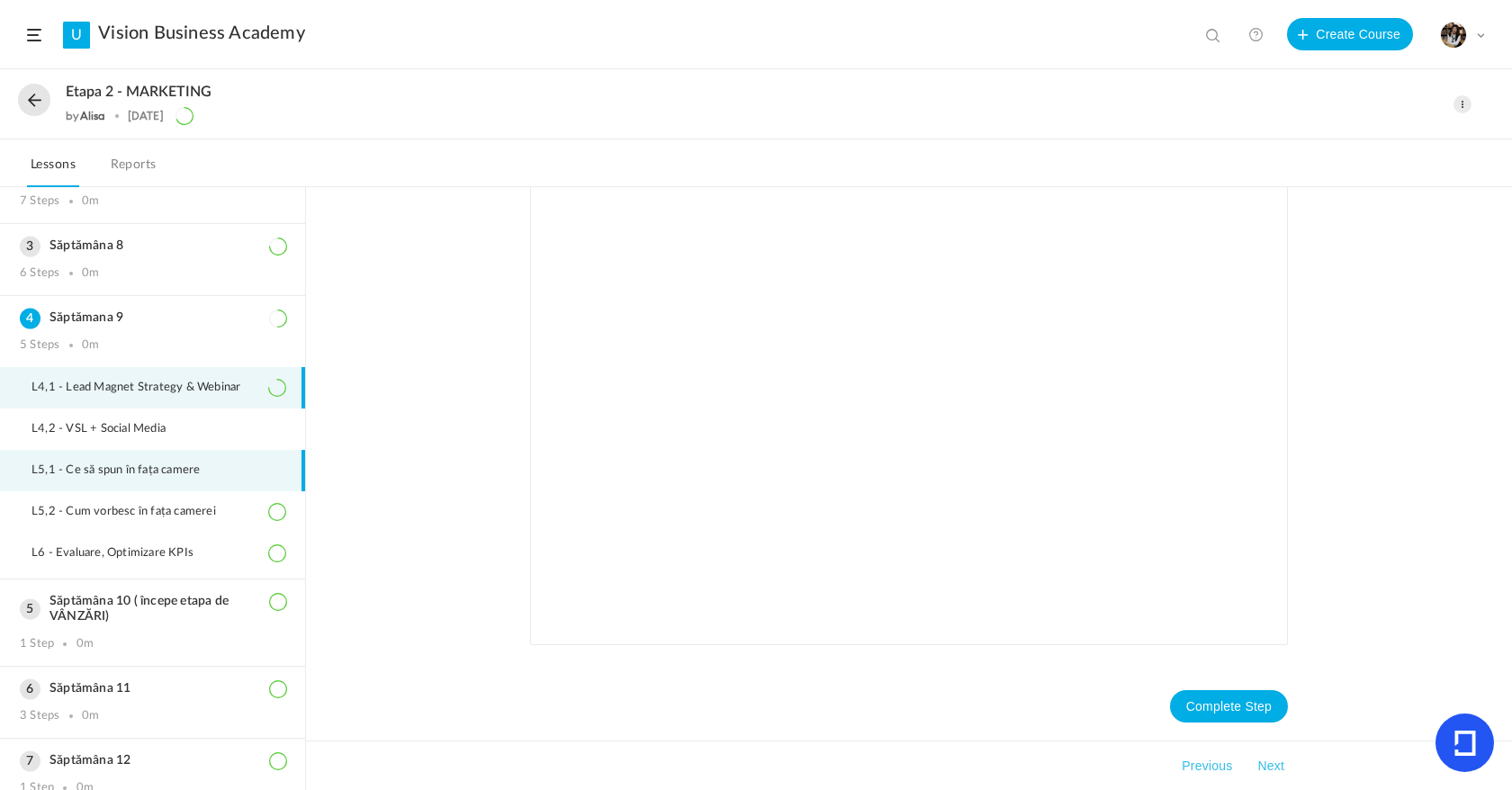
click at [93, 471] on span "L5,1 - Ce să spun în fața camere" at bounding box center [126, 471] width 191 height 15
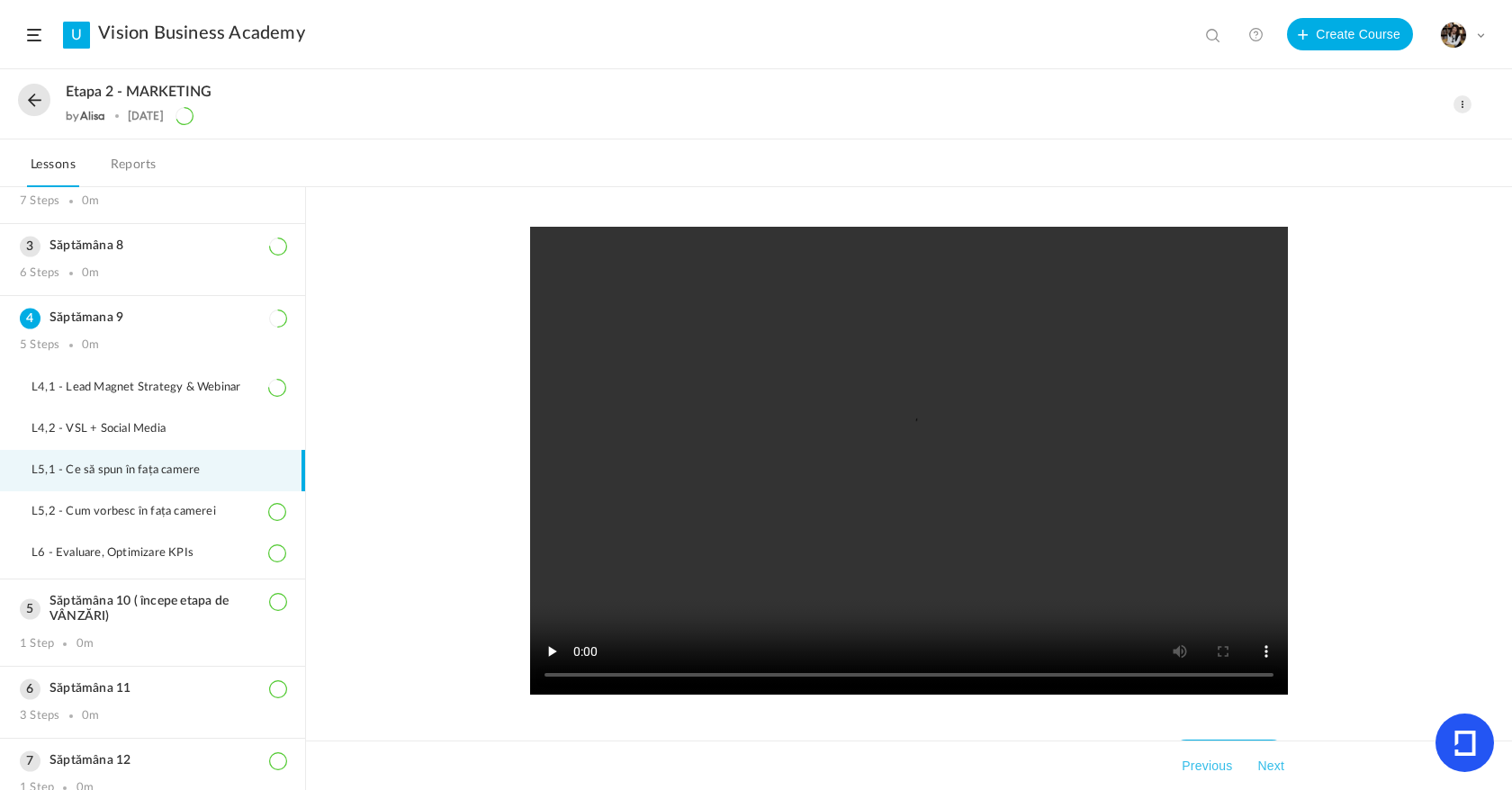
scroll to position [49, 0]
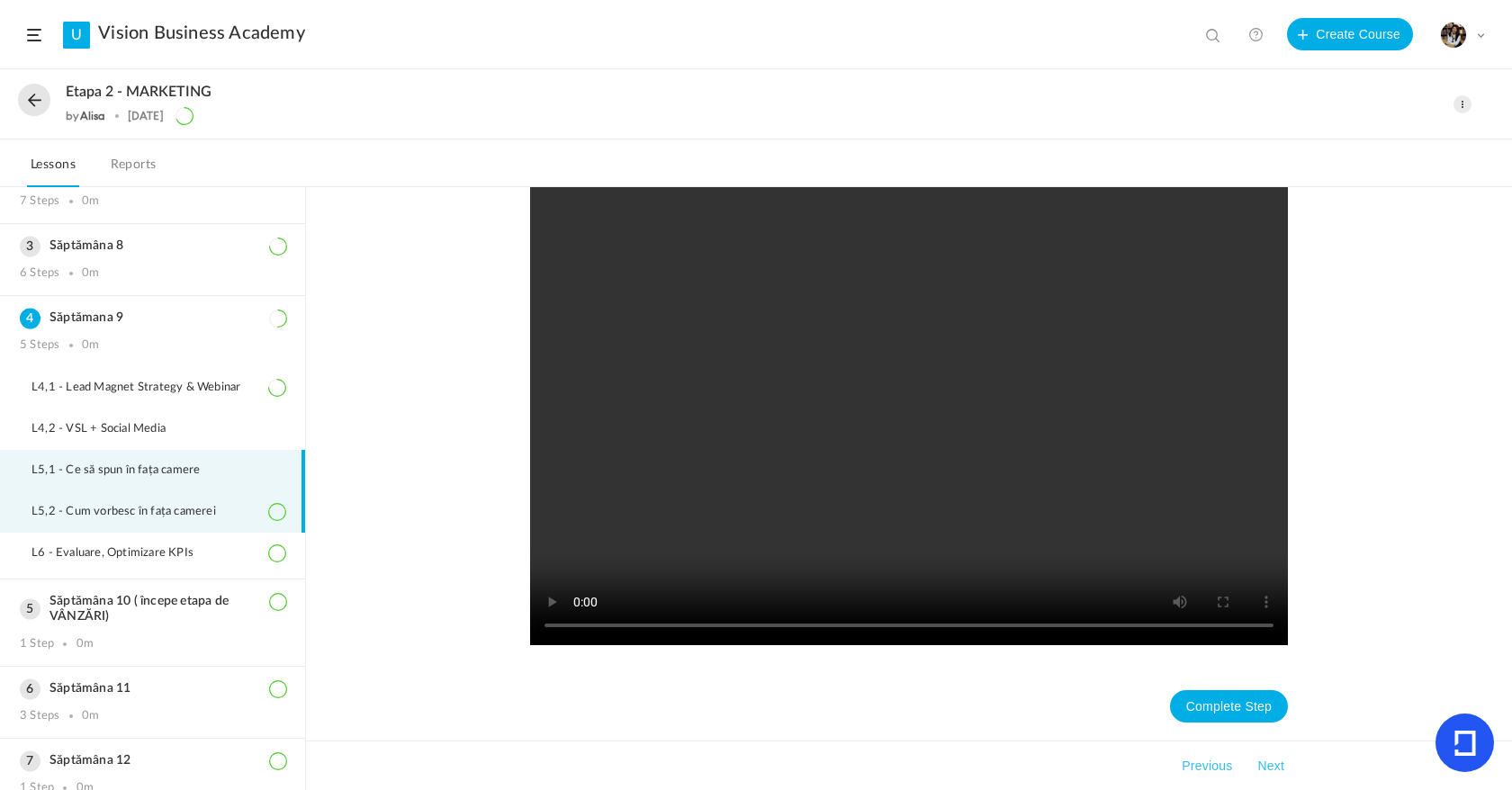
click at [167, 524] on li "L5,2 - Cum vorbesc în fața camerei" at bounding box center [152, 511] width 305 height 42
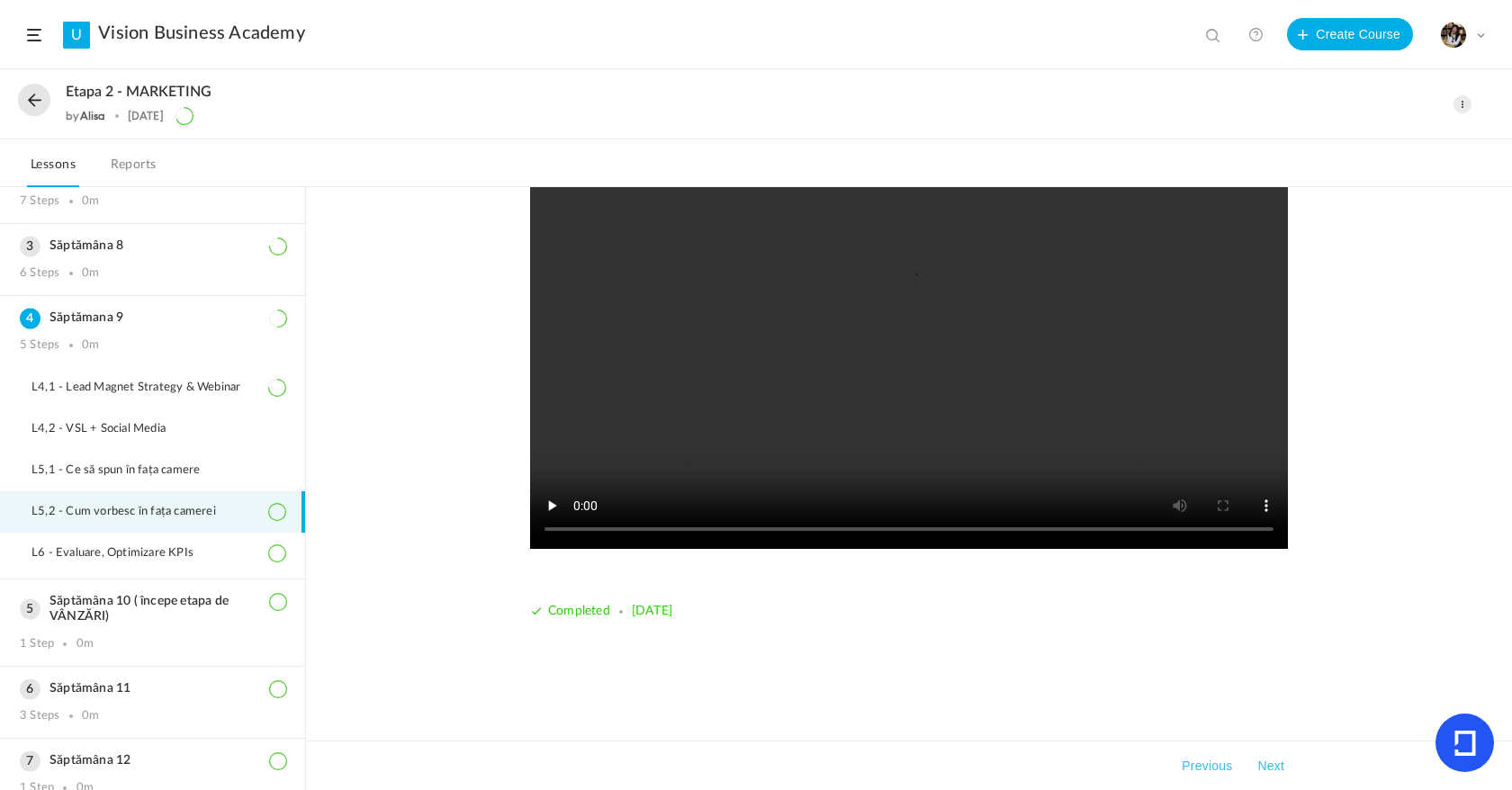
scroll to position [51, 0]
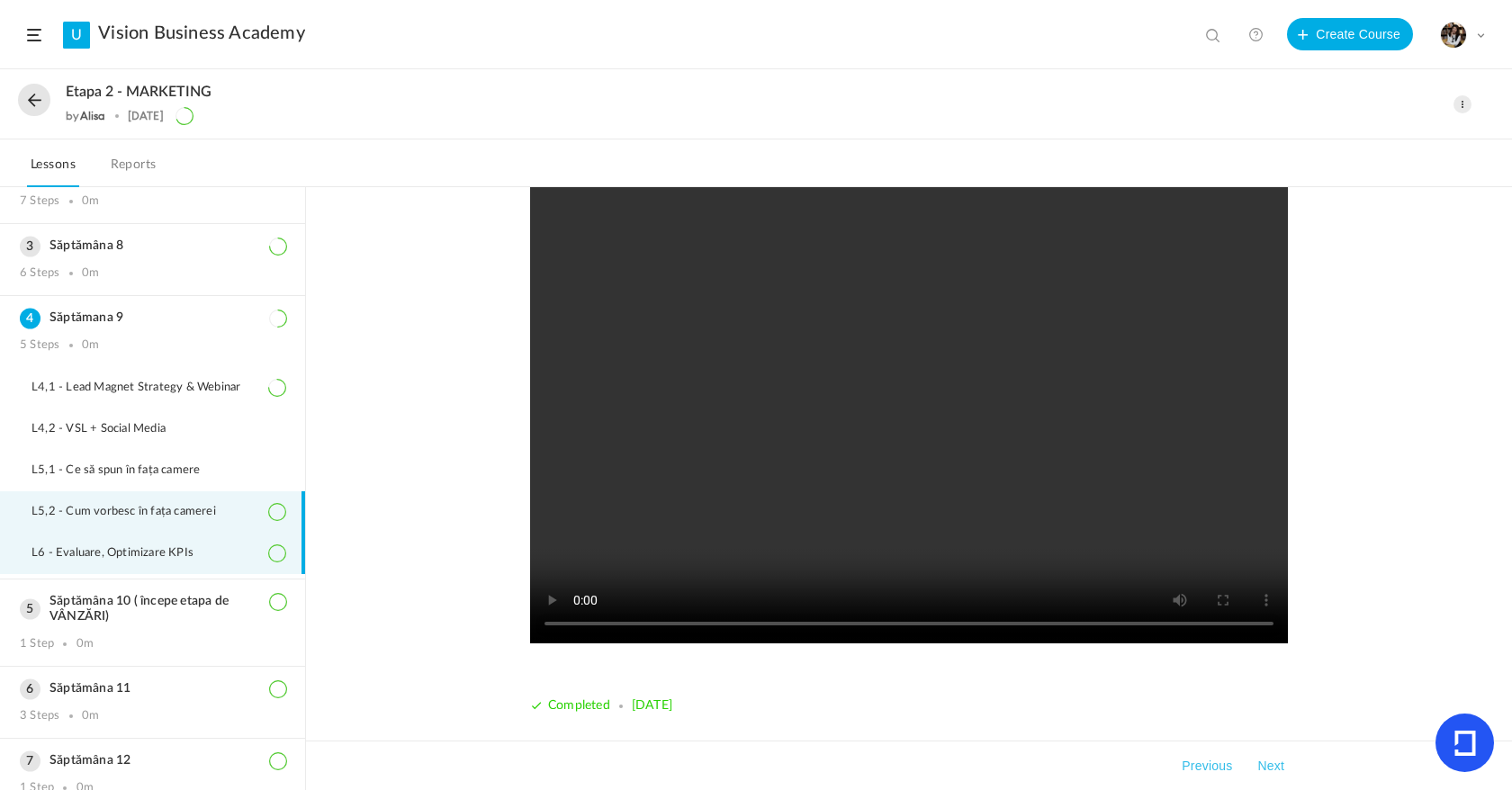
click at [190, 547] on span "L6 - Evaluare, Optimizare KPIs" at bounding box center [123, 553] width 184 height 15
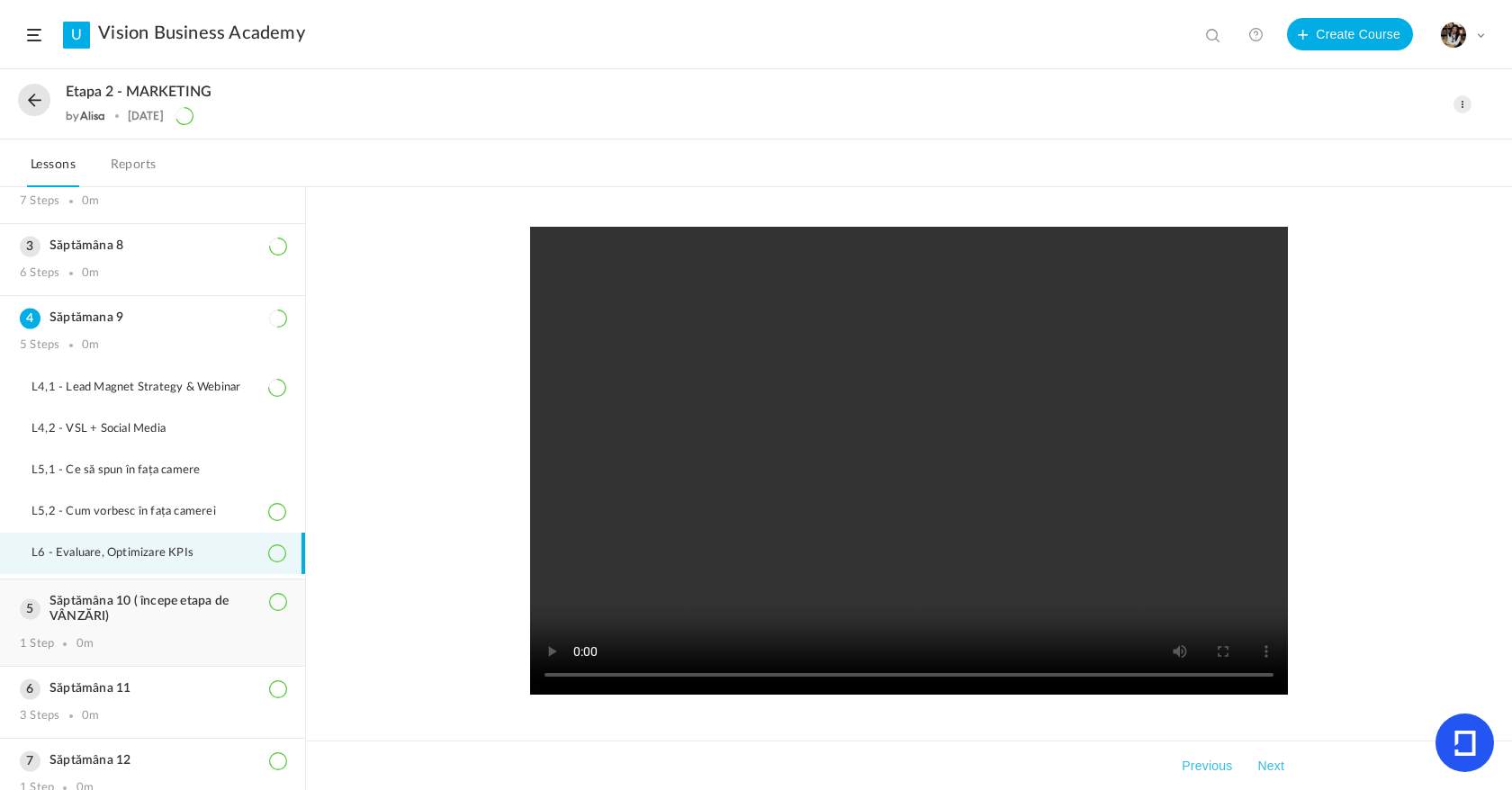
click at [117, 623] on h3 "Săptămâna 10 ( începe etapa de VÂNZĂRI)" at bounding box center [152, 609] width 266 height 31
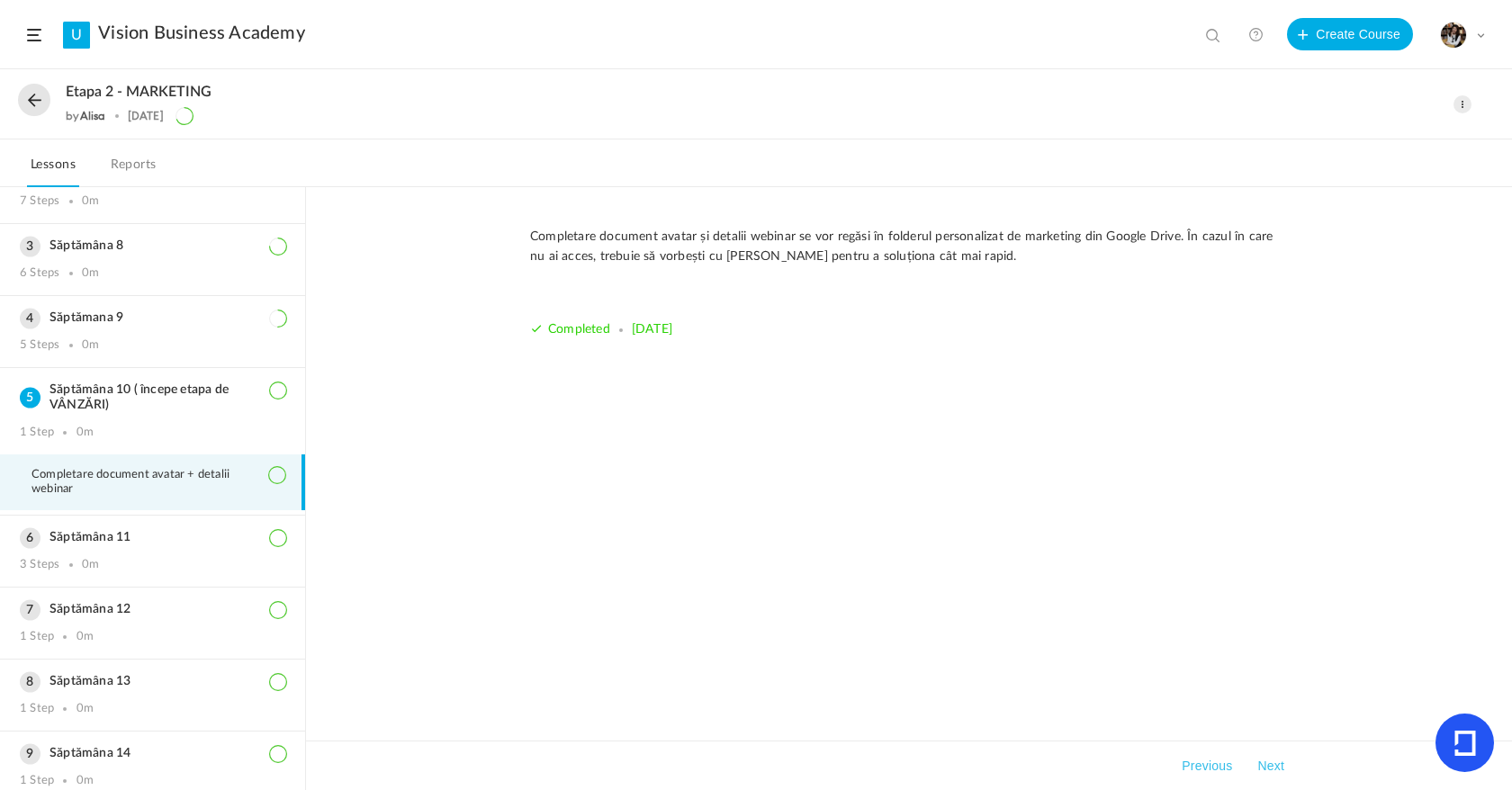
scroll to position [120, 0]
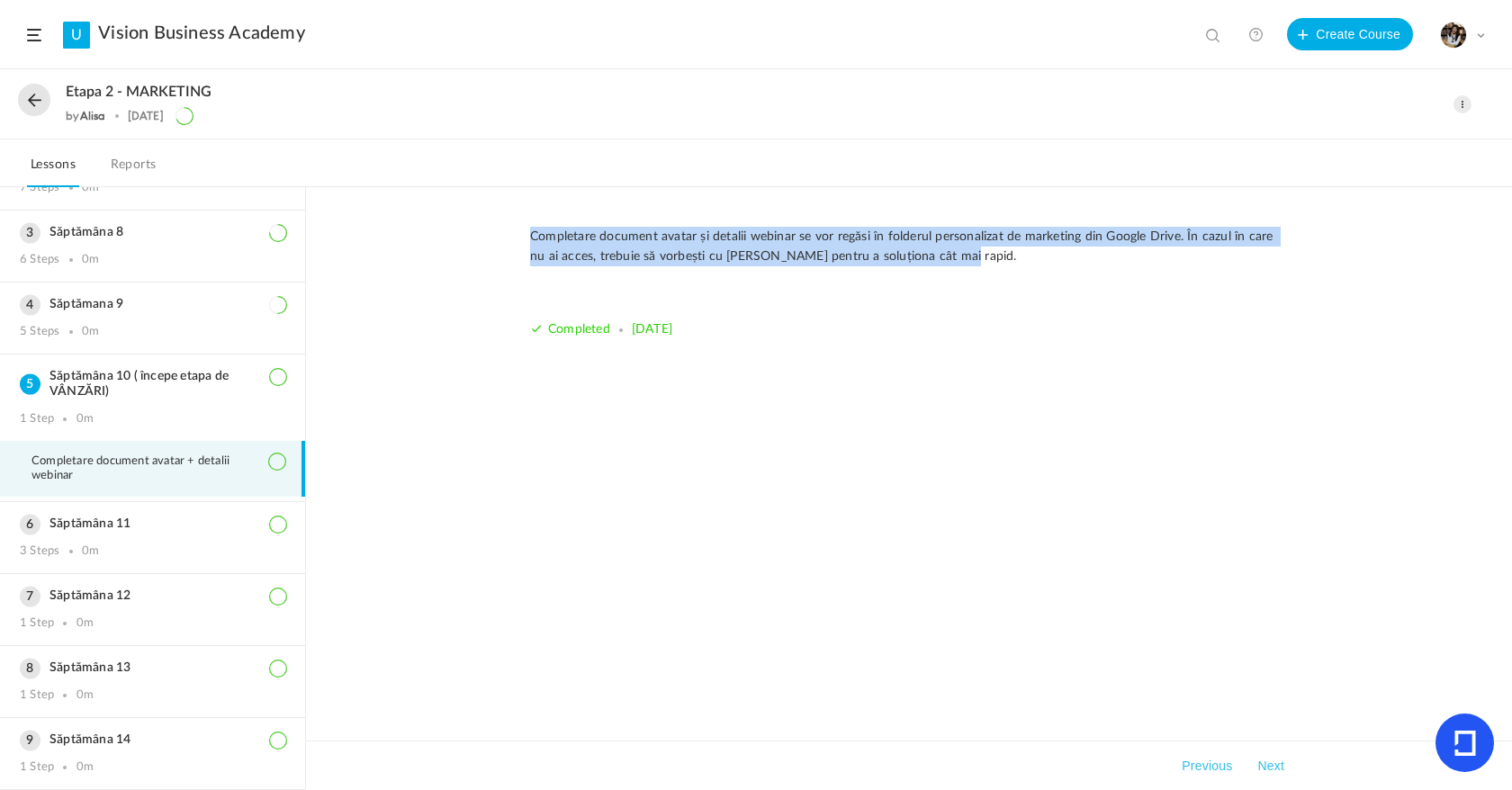
drag, startPoint x: 527, startPoint y: 238, endPoint x: 982, endPoint y: 267, distance: 455.9
click at [982, 267] on div "Completare document avatar și detalii webinar se vor regăsi în folderul persona…" at bounding box center [909, 296] width 794 height 138
copy p "Completare document avatar și detalii webinar se vor regăsi în folderul persona…"
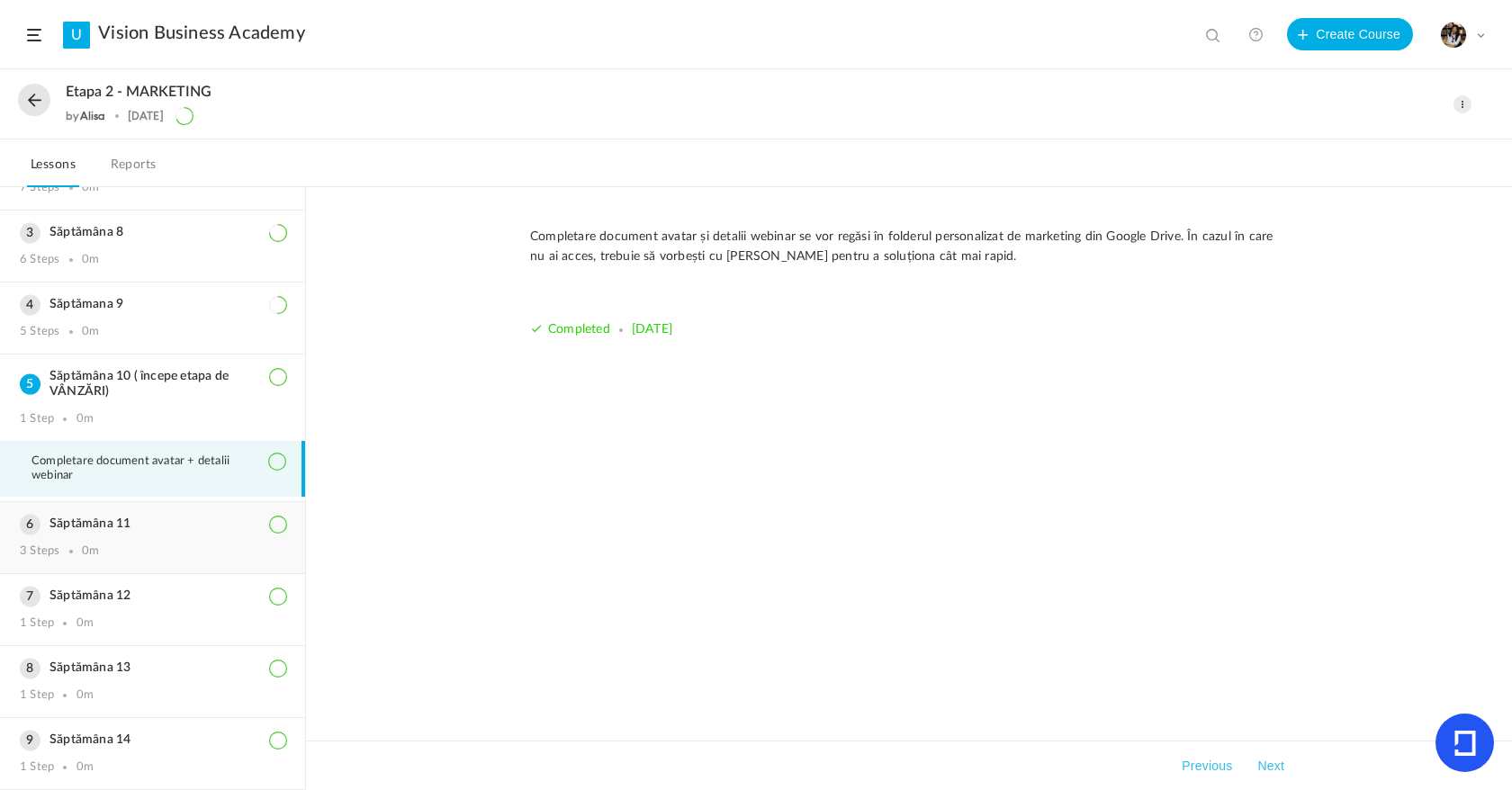
click at [100, 561] on div "Săptămâna 11 3 Steps 0m" at bounding box center [152, 537] width 305 height 71
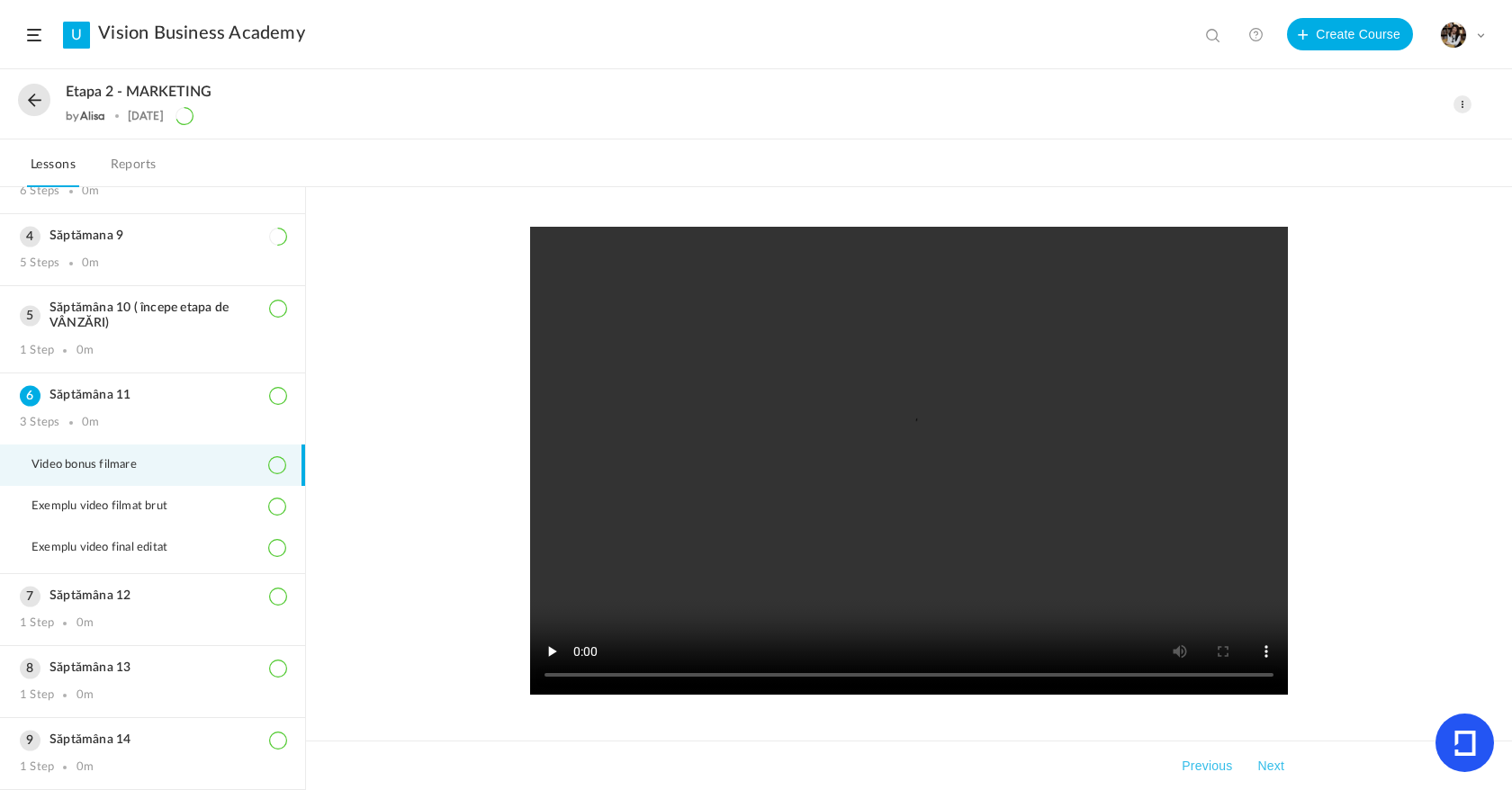
scroll to position [51, 0]
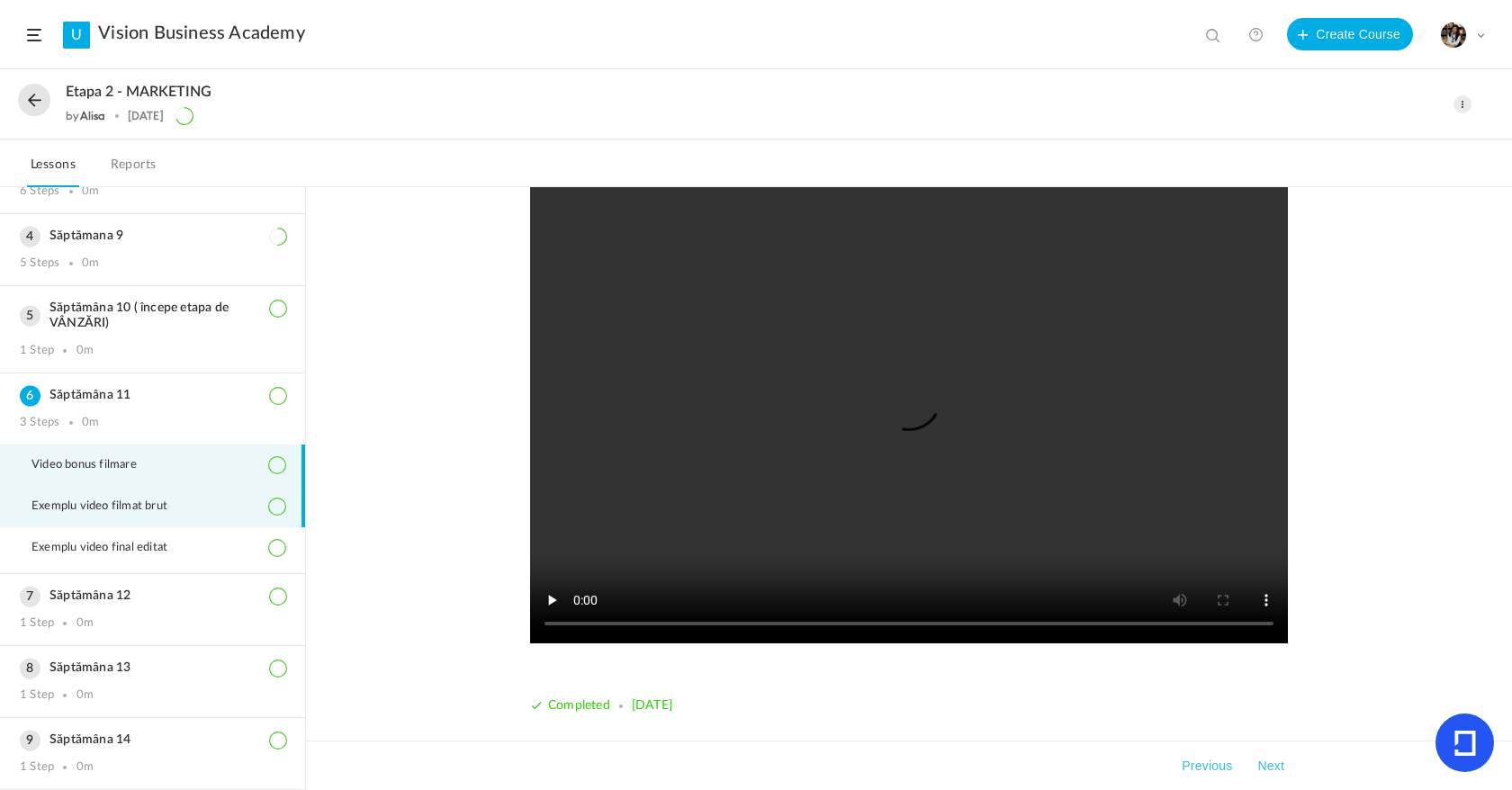
click at [138, 514] on li "Exemplu video filmat brut" at bounding box center [152, 507] width 305 height 42
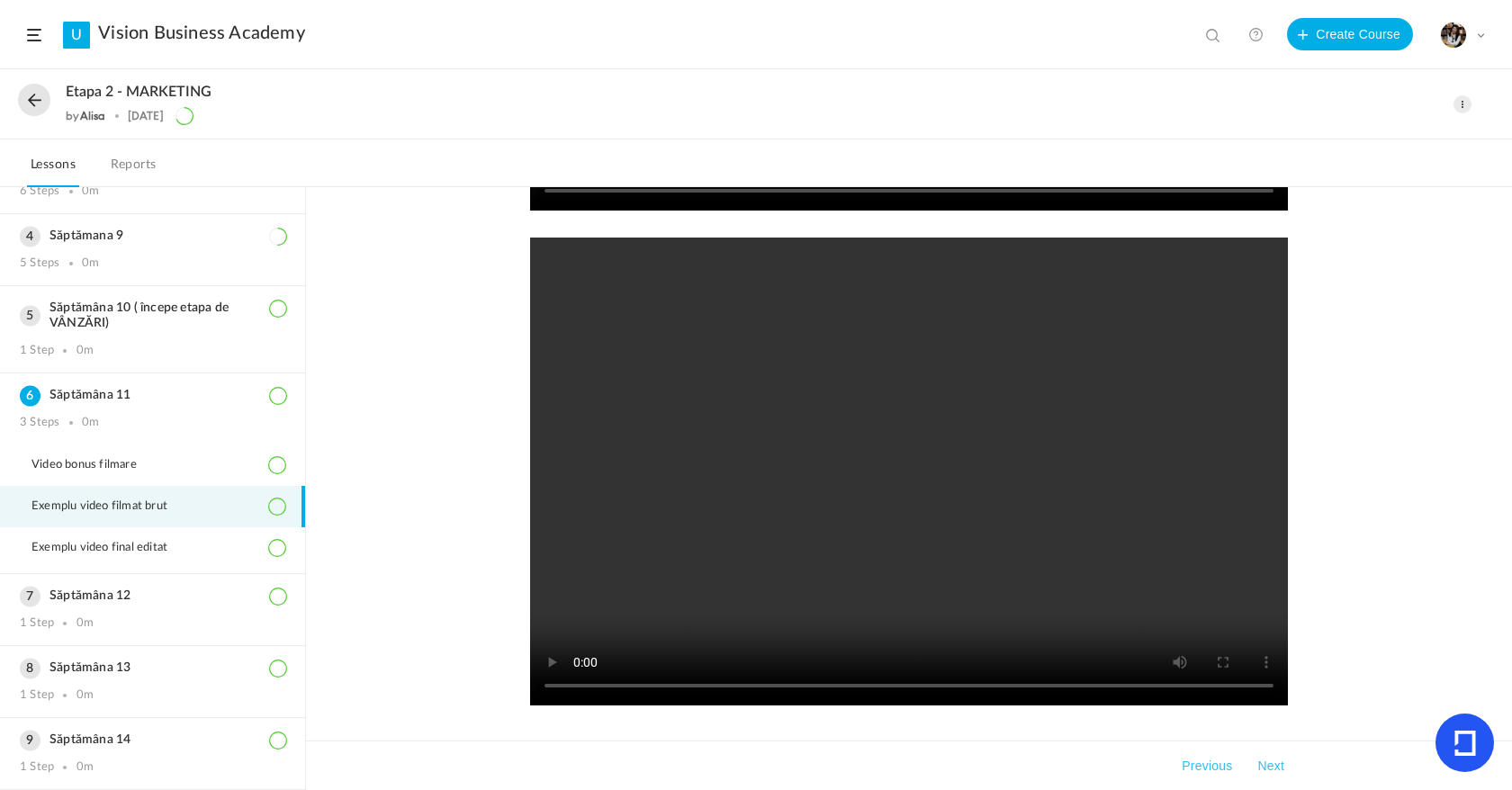
scroll to position [546, 0]
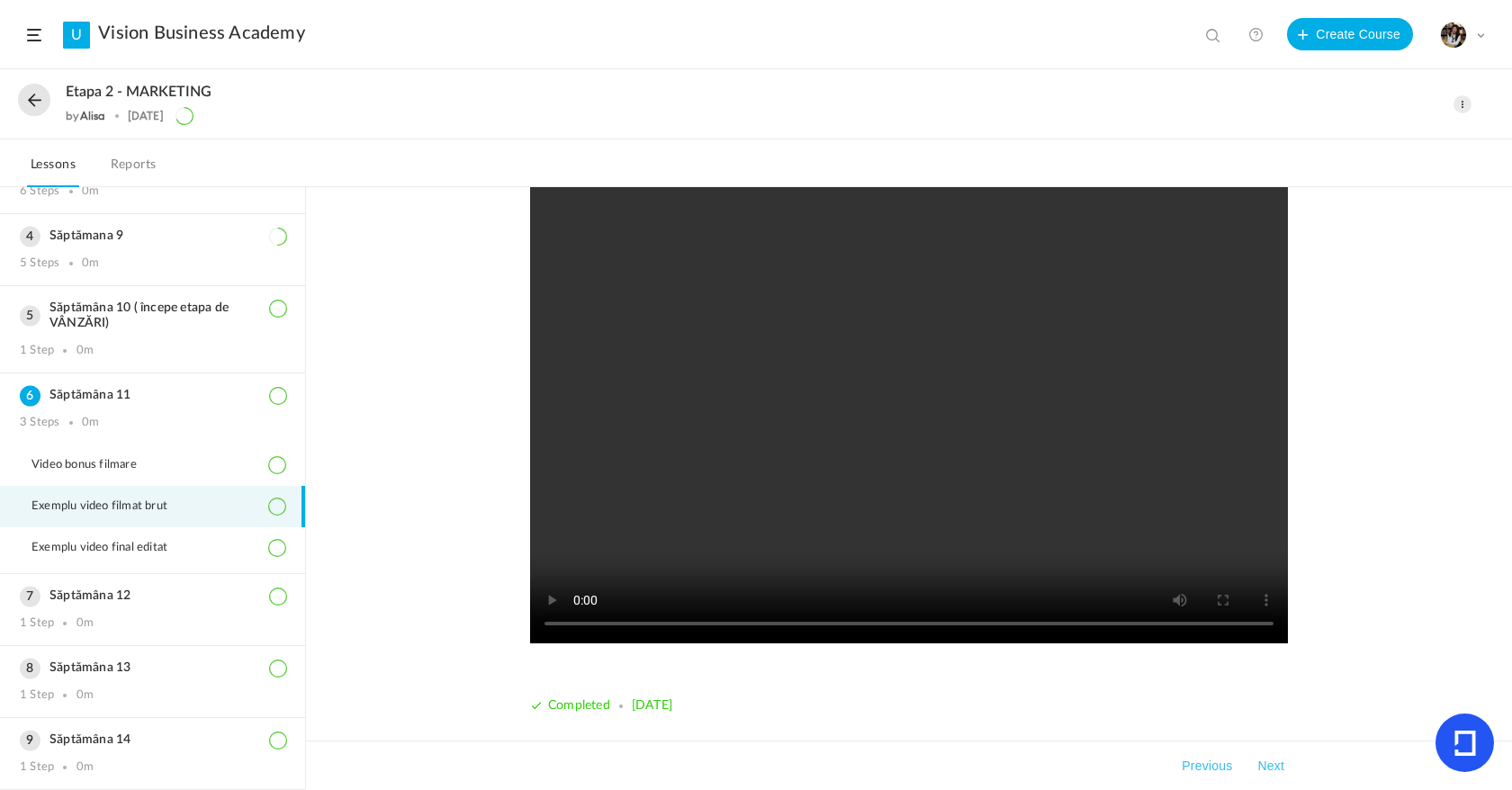
click at [1397, 605] on div "Completed [DATE] Takeaways Previous Next" at bounding box center [908, 488] width 1206 height 603
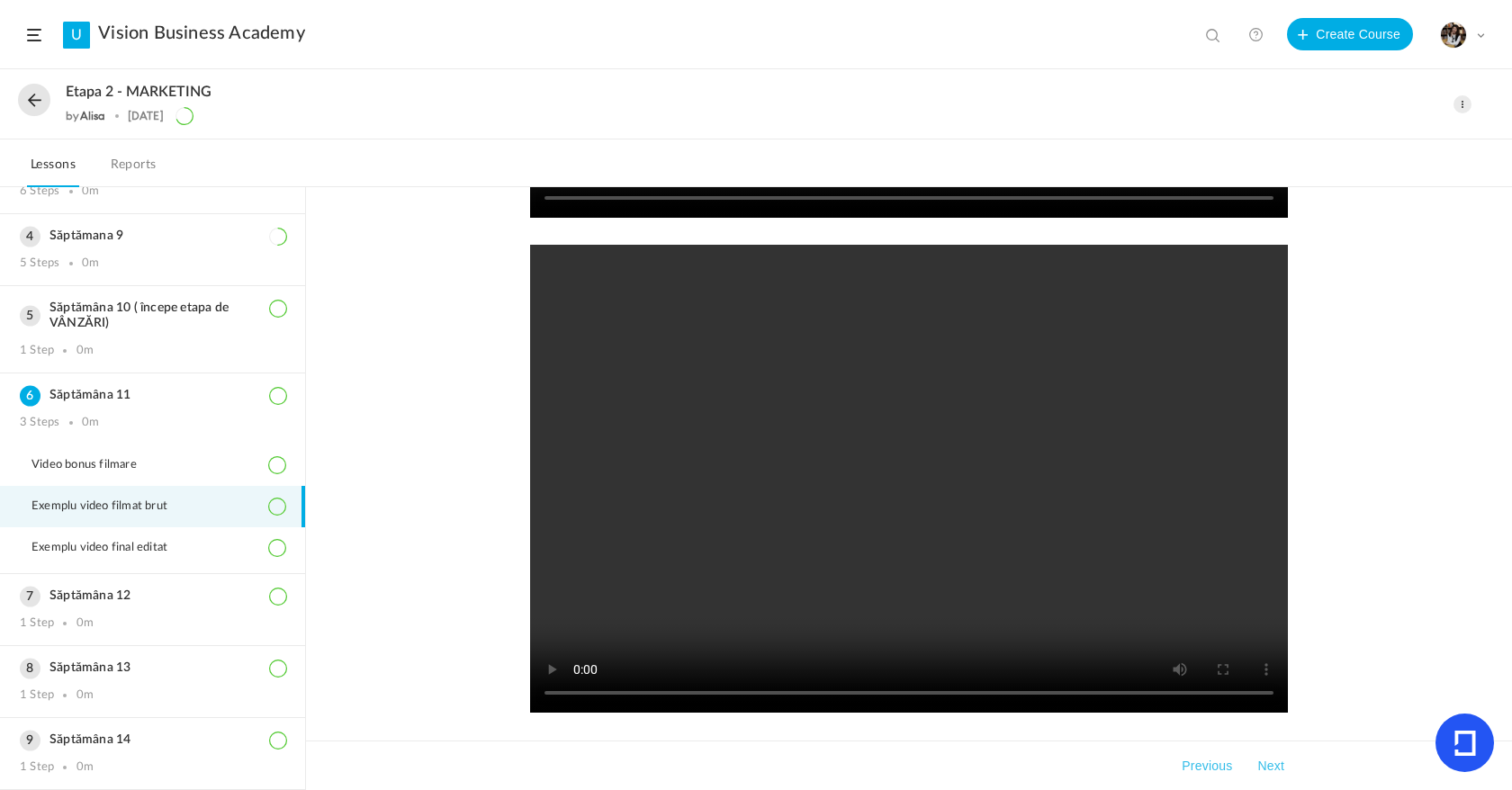
scroll to position [365, 0]
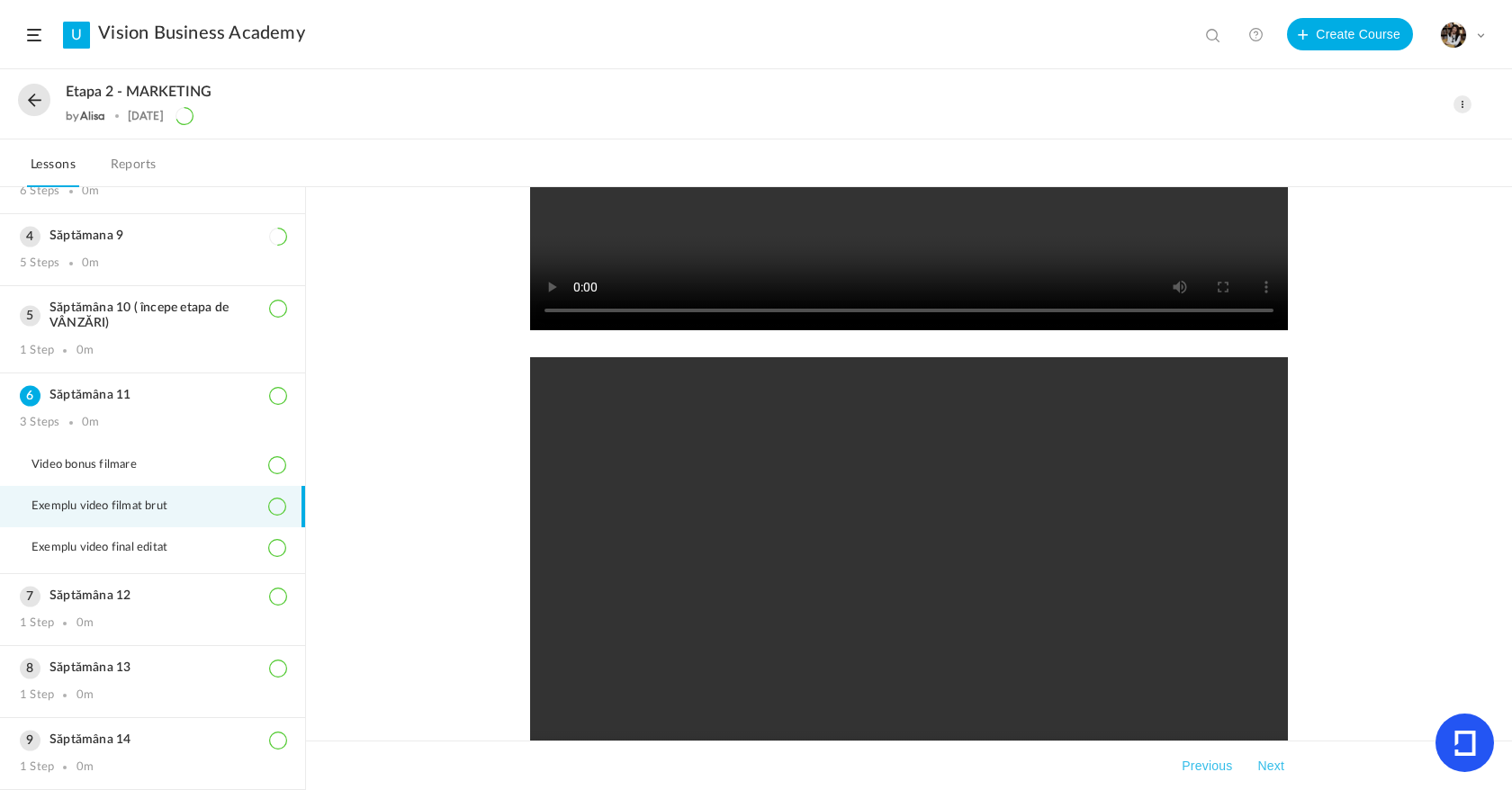
click at [412, 461] on div "Completed [DATE] Takeaways Previous Next" at bounding box center [908, 488] width 1206 height 603
click at [90, 533] on li "Exemplu video final editat" at bounding box center [152, 547] width 305 height 42
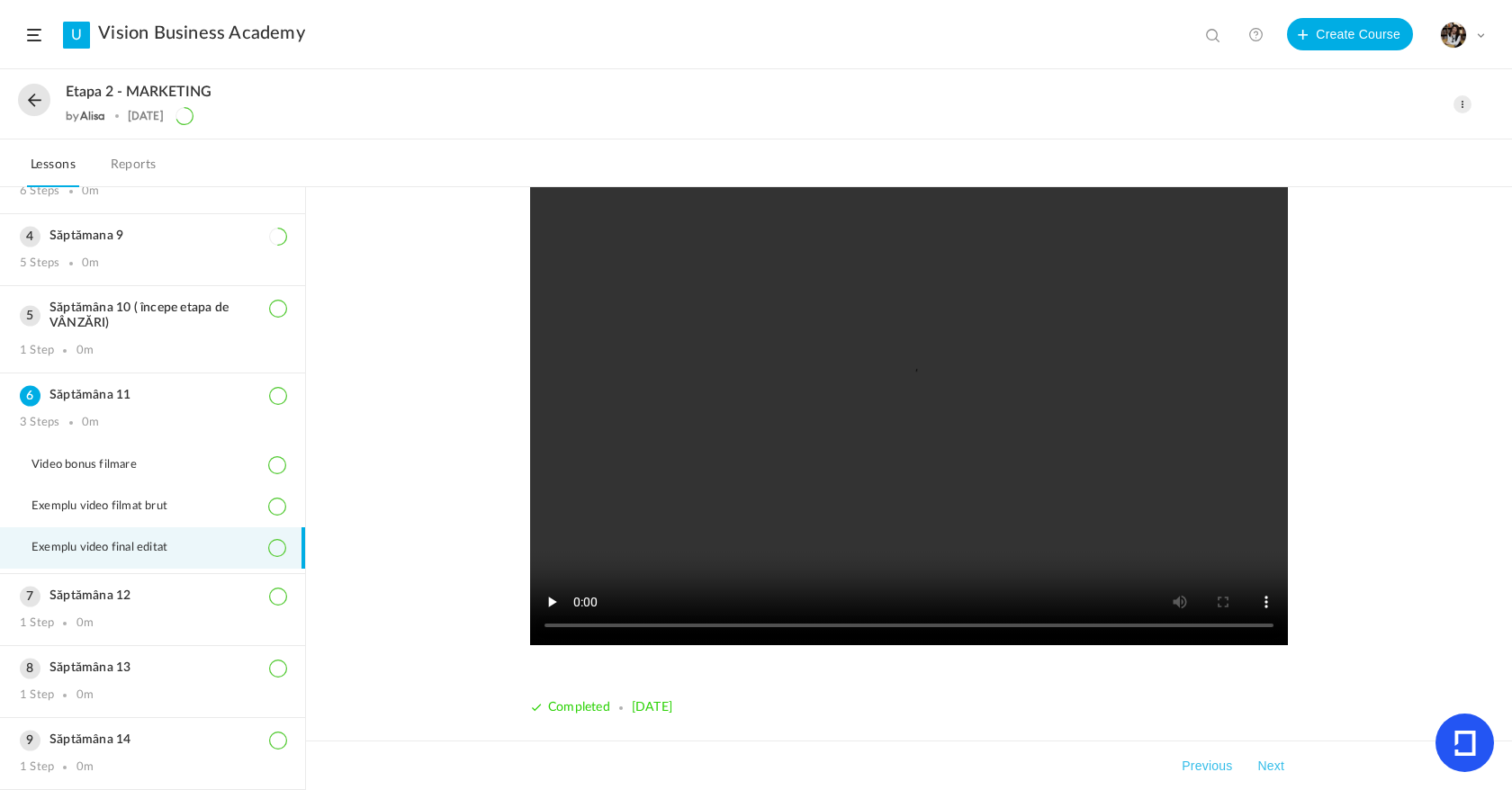
scroll to position [51, 0]
click at [1386, 375] on div "Completed [DATE] Takeaways Previous Next" at bounding box center [908, 488] width 1206 height 603
click at [171, 590] on h3 "Săptămâna 12" at bounding box center [152, 597] width 266 height 16
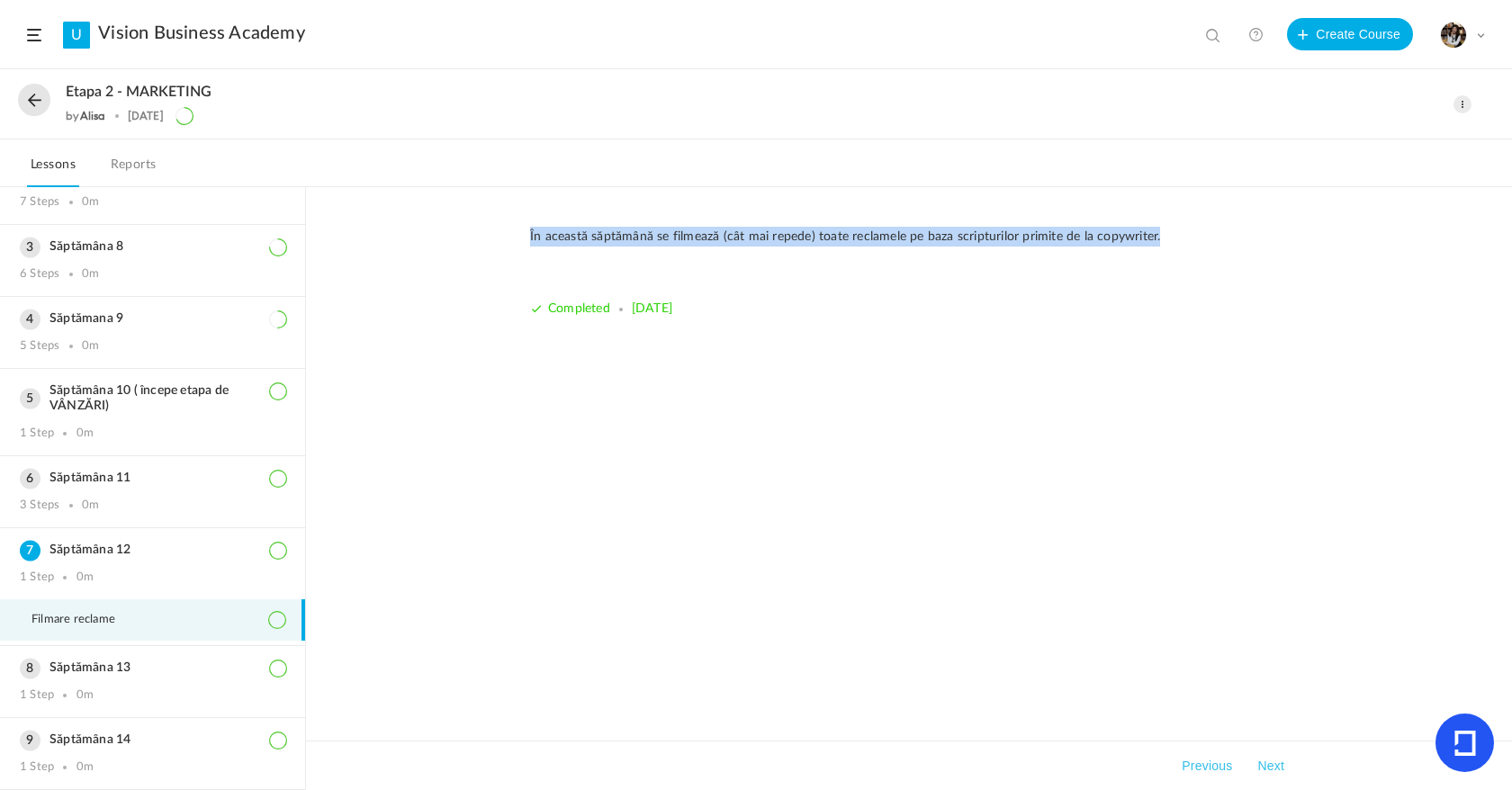
drag, startPoint x: 527, startPoint y: 235, endPoint x: 1147, endPoint y: 257, distance: 620.4
click at [1147, 257] on div "În această săptămână se filmează (cât mai repede) toate reclamele pe baza scrip…" at bounding box center [909, 285] width 794 height 117
copy p "În această săptămână se filmează (cât mai repede) toate reclamele pe baza scrip…"
click at [55, 679] on div "Săptămâna 13 1 Step 0m" at bounding box center [152, 681] width 305 height 71
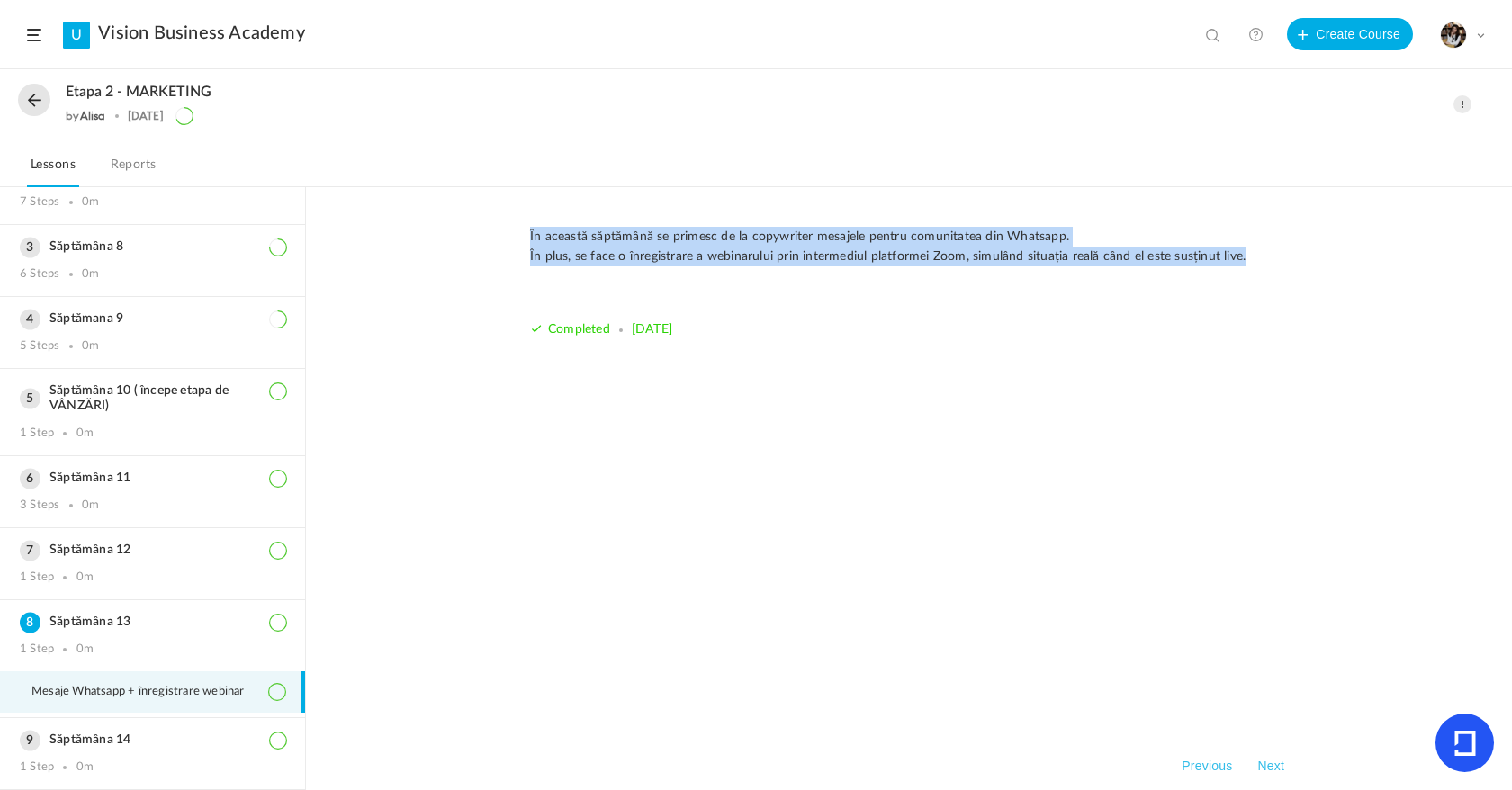
drag, startPoint x: 529, startPoint y: 237, endPoint x: 1244, endPoint y: 255, distance: 715.2
click at [1244, 256] on p "În această săptămână se primesc de la copywriter mesajele pentru comunitatea di…" at bounding box center [908, 247] width 758 height 41
copy p "În această săptămână se primesc de la copywriter mesajele pentru comunitatea di…"
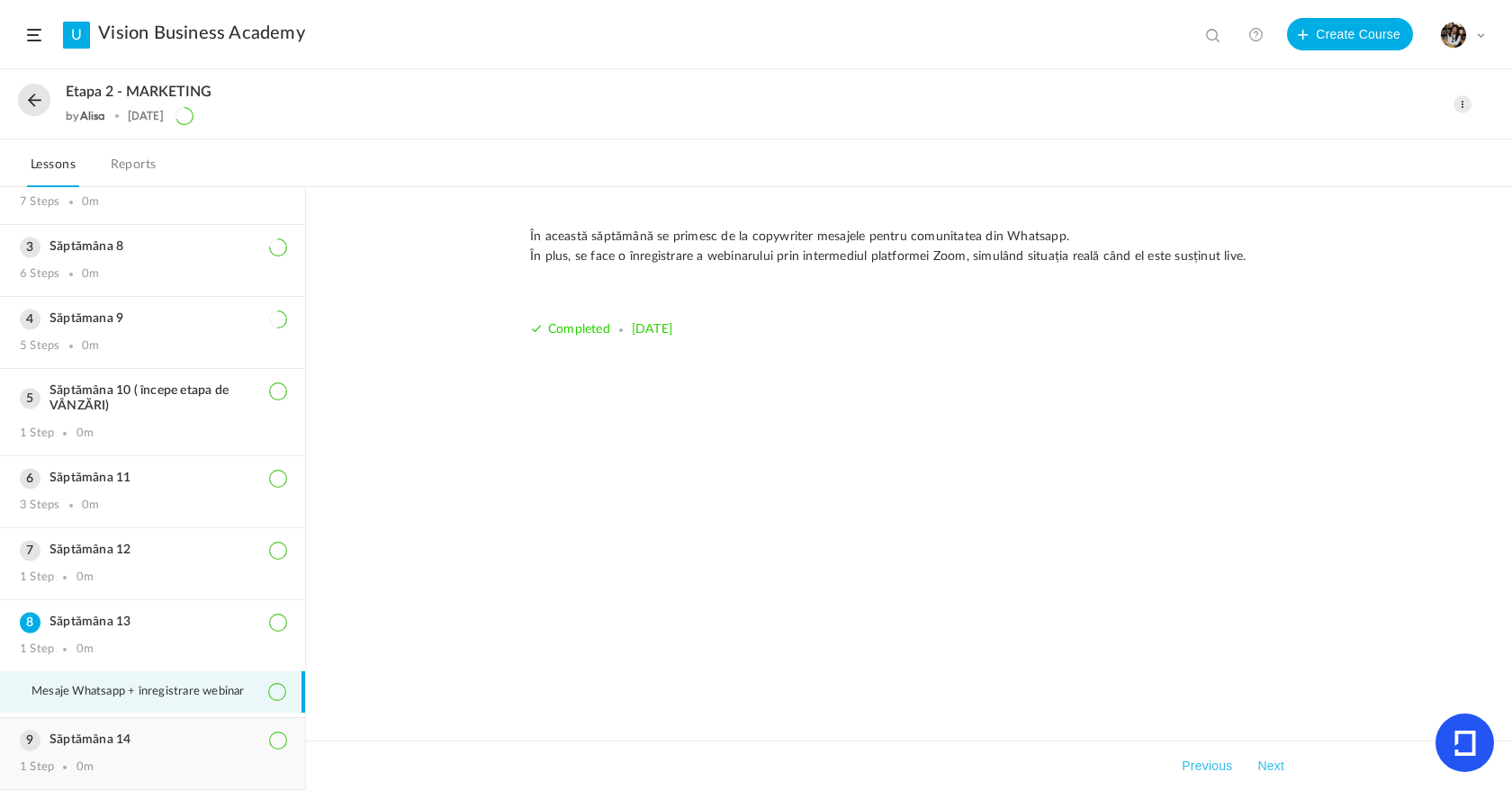
click at [121, 745] on h3 "Săptămâna 14" at bounding box center [152, 741] width 266 height 16
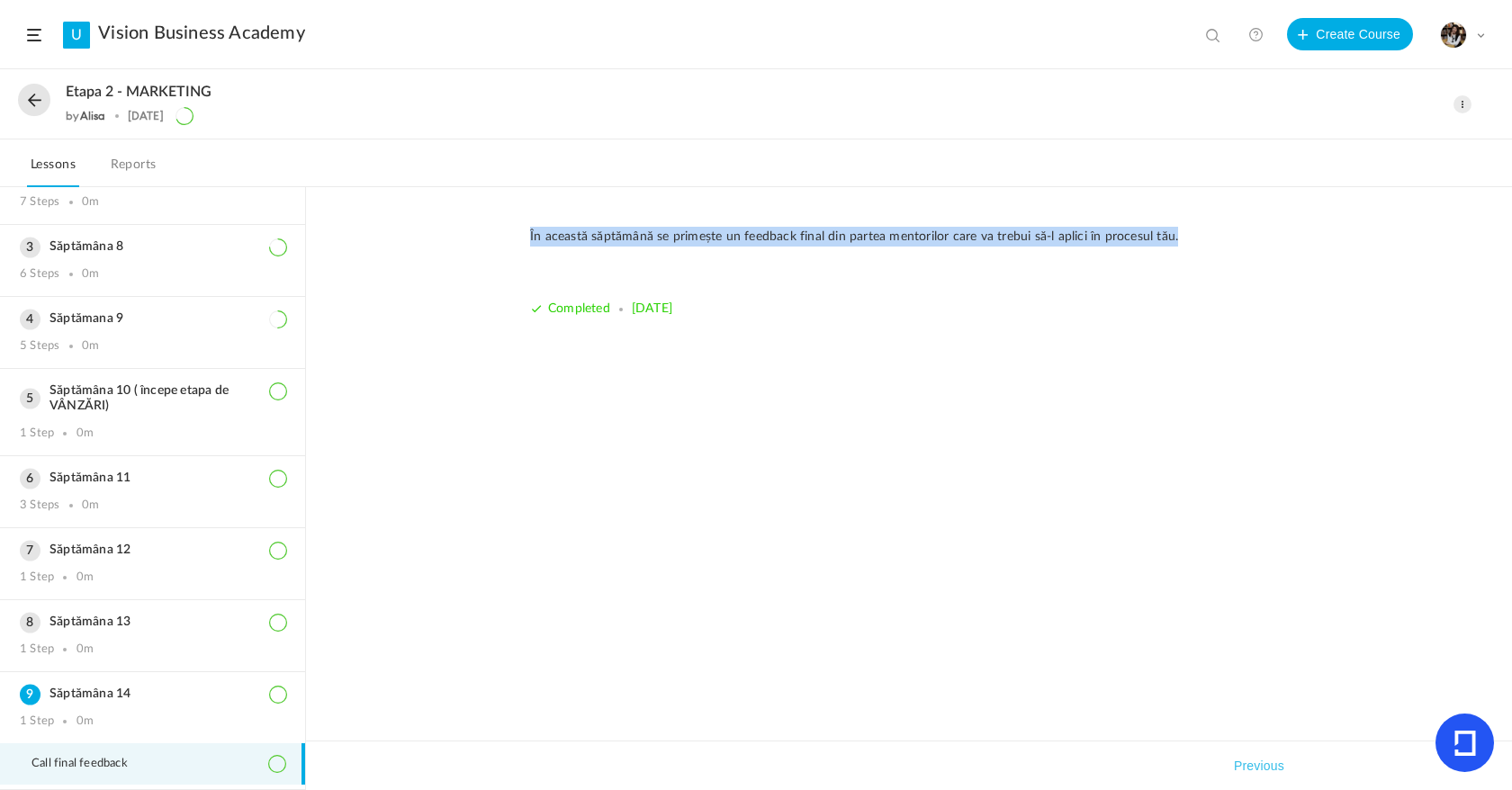
drag, startPoint x: 521, startPoint y: 235, endPoint x: 1179, endPoint y: 240, distance: 658.0
click at [1179, 240] on div "În această săptămână se primește un feedback final din partea mentorilor care v…" at bounding box center [909, 285] width 794 height 117
copy p "În această săptămână se primește un feedback final din partea mentorilor care v…"
